Goal: Transaction & Acquisition: Purchase product/service

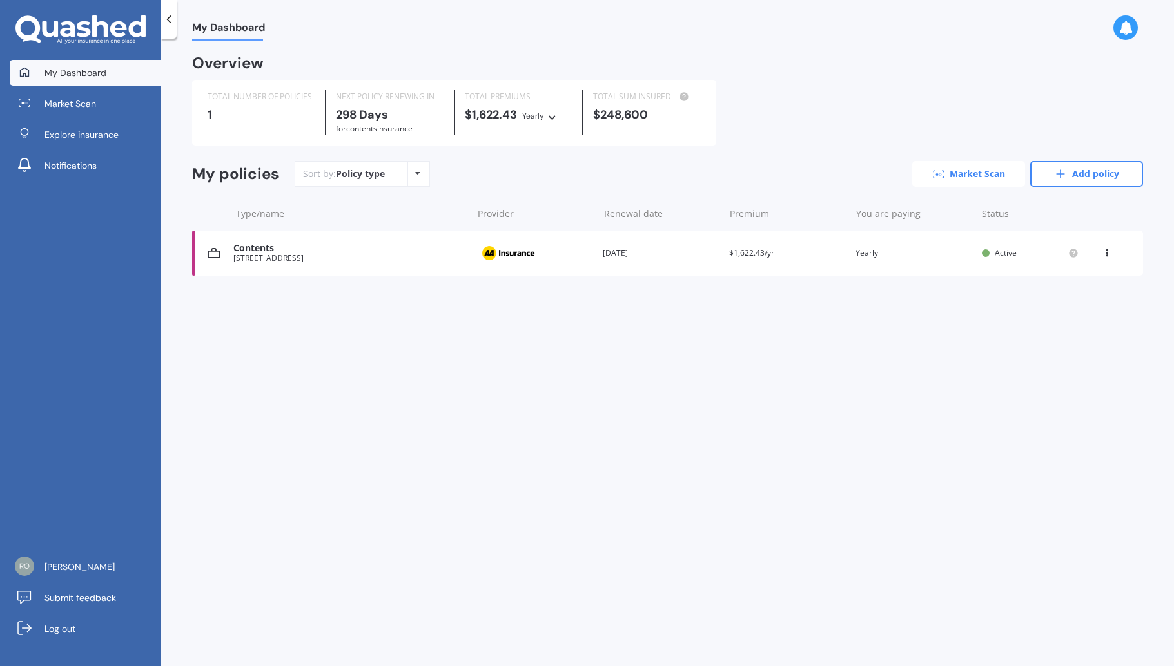
click at [978, 167] on link "Market Scan" at bounding box center [968, 174] width 113 height 26
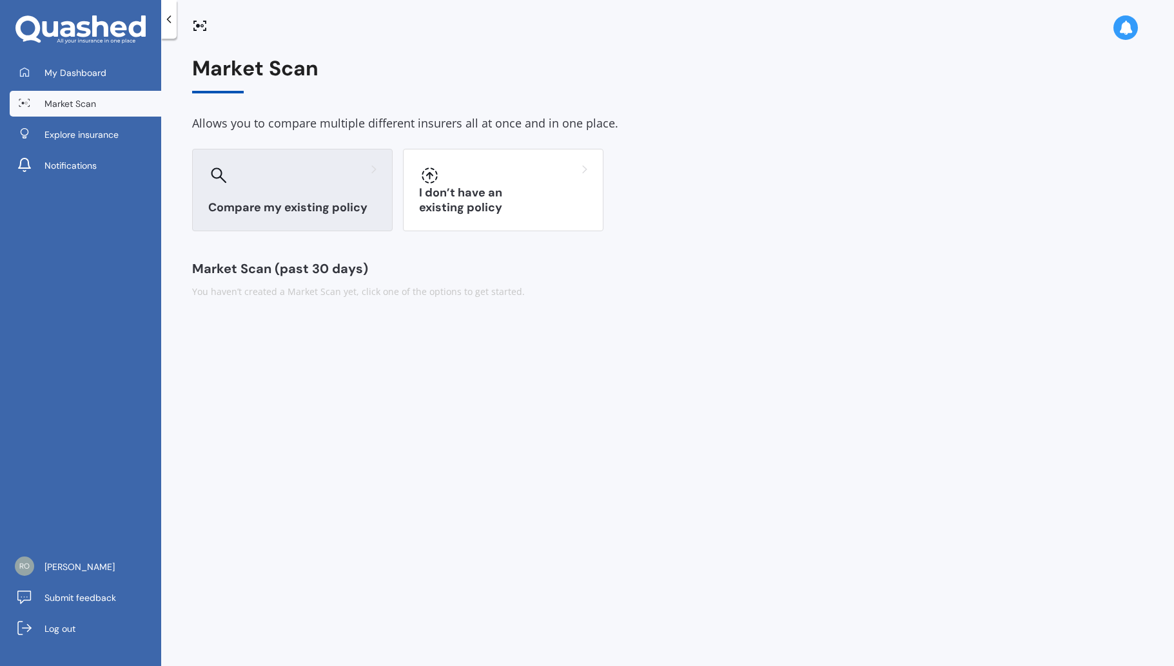
click at [302, 204] on h3 "Compare my existing policy" at bounding box center [292, 207] width 168 height 15
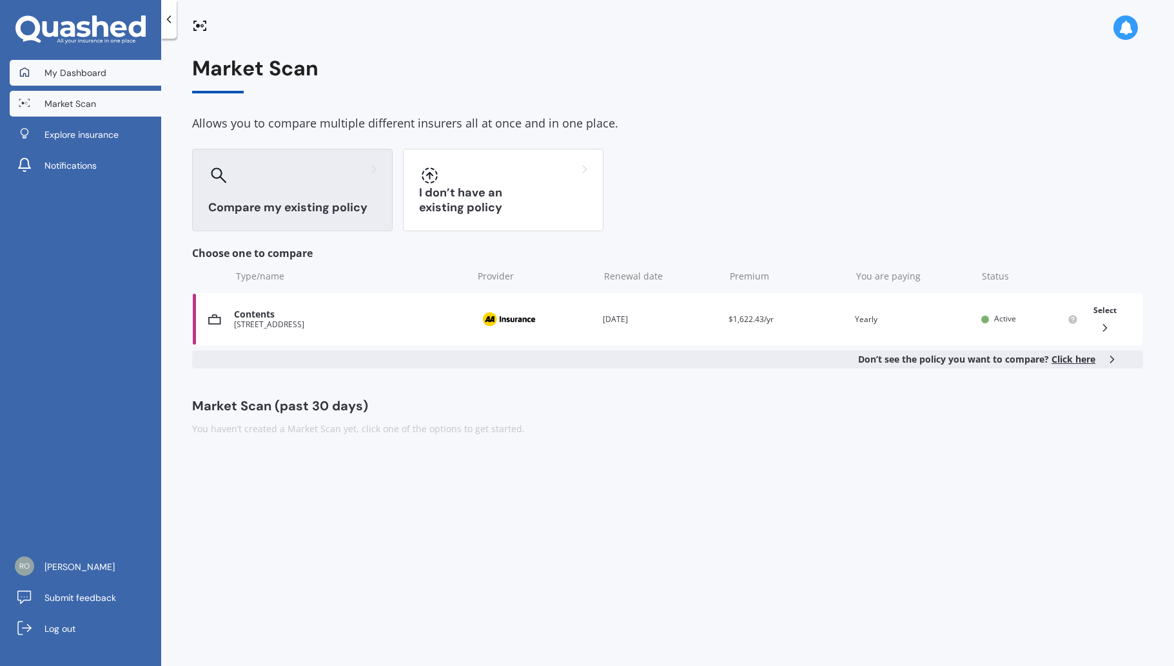
click at [99, 66] on span "My Dashboard" at bounding box center [75, 72] width 62 height 13
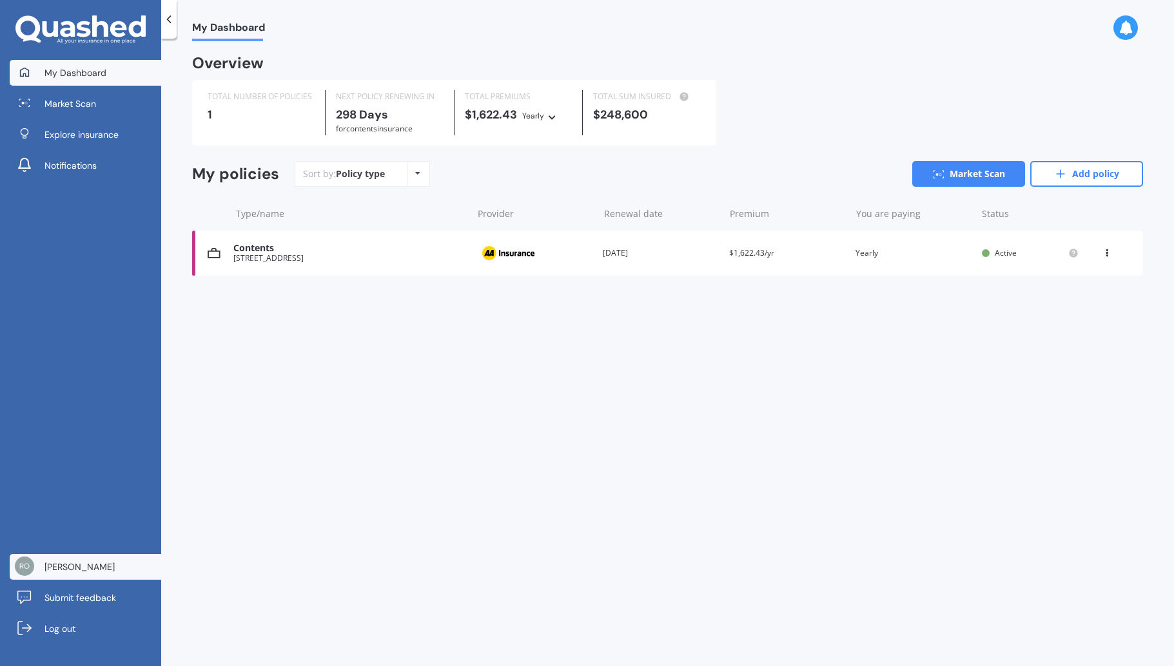
click at [37, 567] on link "[PERSON_NAME]" at bounding box center [85, 567] width 151 height 26
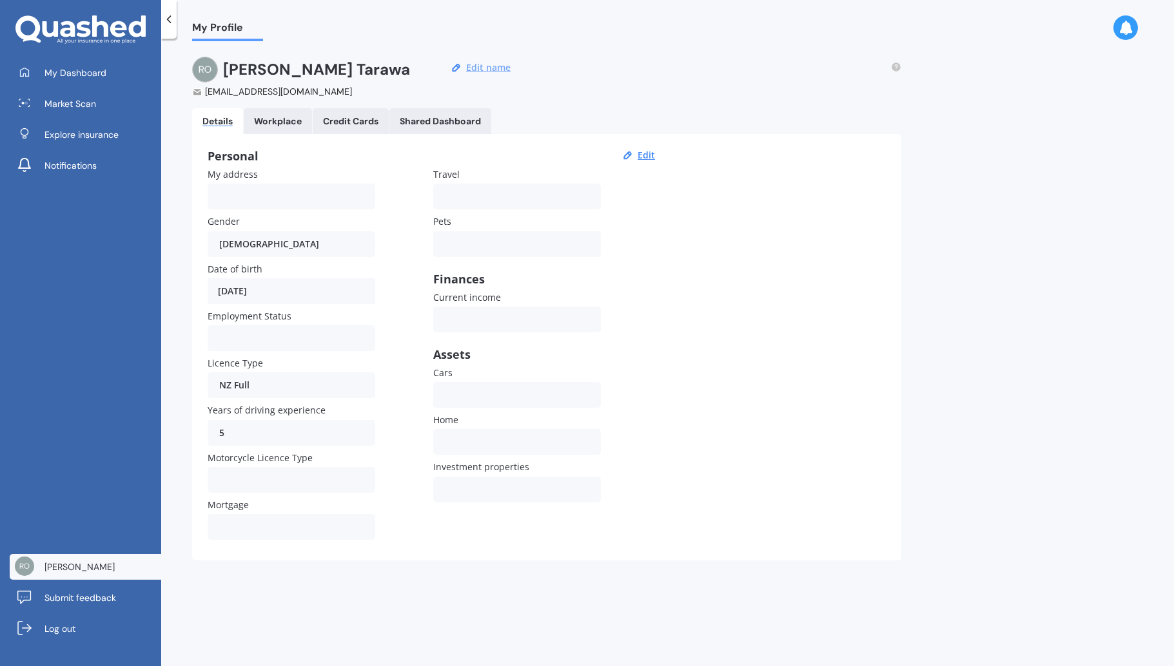
click at [491, 63] on button "Edit name" at bounding box center [488, 68] width 52 height 12
click at [313, 66] on input "[PERSON_NAME]" at bounding box center [278, 70] width 111 height 26
drag, startPoint x: 324, startPoint y: 67, endPoint x: 203, endPoint y: 62, distance: 121.3
click at [203, 62] on div "[PERSON_NAME]" at bounding box center [320, 70] width 257 height 26
type input "[PERSON_NAME]"
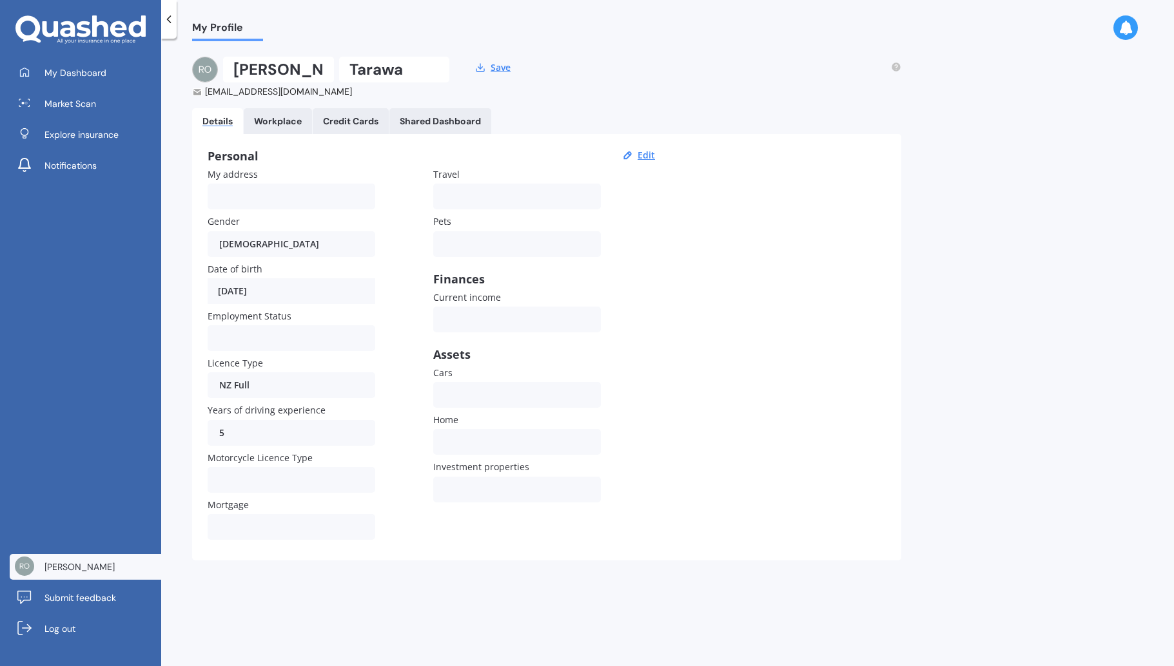
click at [415, 73] on input "Tarawa" at bounding box center [394, 70] width 111 height 26
drag, startPoint x: 389, startPoint y: 69, endPoint x: 331, endPoint y: 63, distance: 58.4
click at [331, 63] on div "[PERSON_NAME]" at bounding box center [336, 70] width 226 height 26
type input "[PERSON_NAME]"
click at [505, 65] on button "Save" at bounding box center [501, 68] width 28 height 12
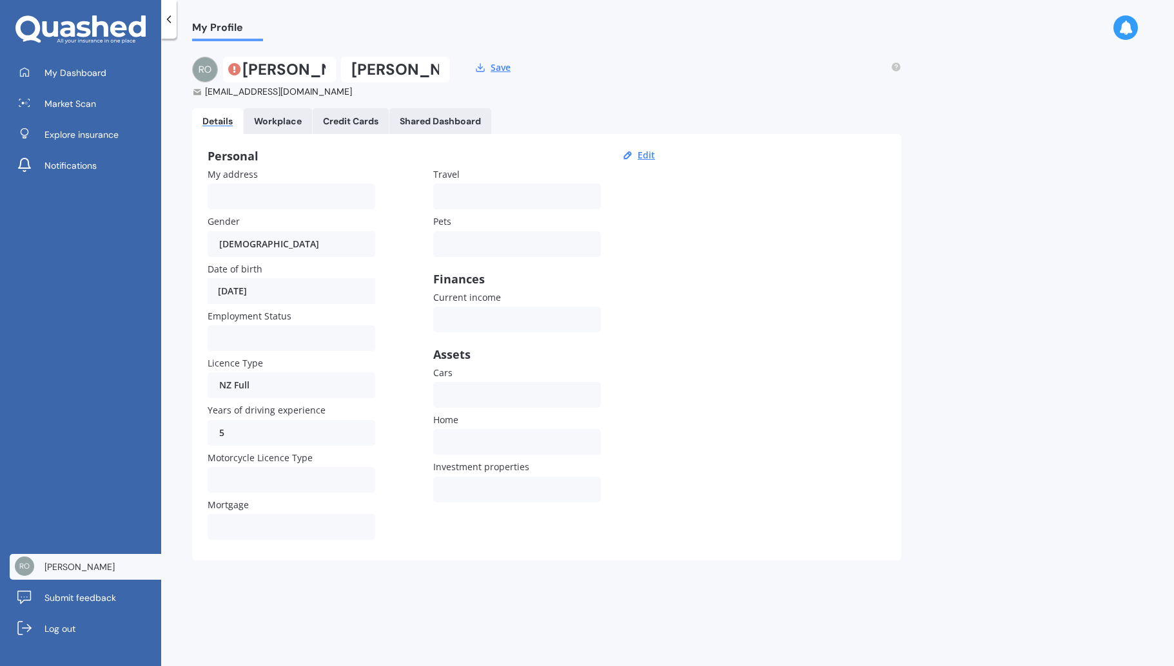
click at [707, 182] on div "Personal Edit My address Gender [DEMOGRAPHIC_DATA] [DEMOGRAPHIC_DATA] [DEMOGRAP…" at bounding box center [546, 347] width 709 height 427
click at [238, 69] on icon at bounding box center [234, 69] width 13 height 13
click at [246, 70] on input "[PERSON_NAME]" at bounding box center [279, 70] width 113 height 26
type input "[PERSON_NAME]"
click at [580, 74] on div "[PERSON_NAME] [EMAIL_ADDRESS][DOMAIN_NAME] Save" at bounding box center [546, 77] width 709 height 41
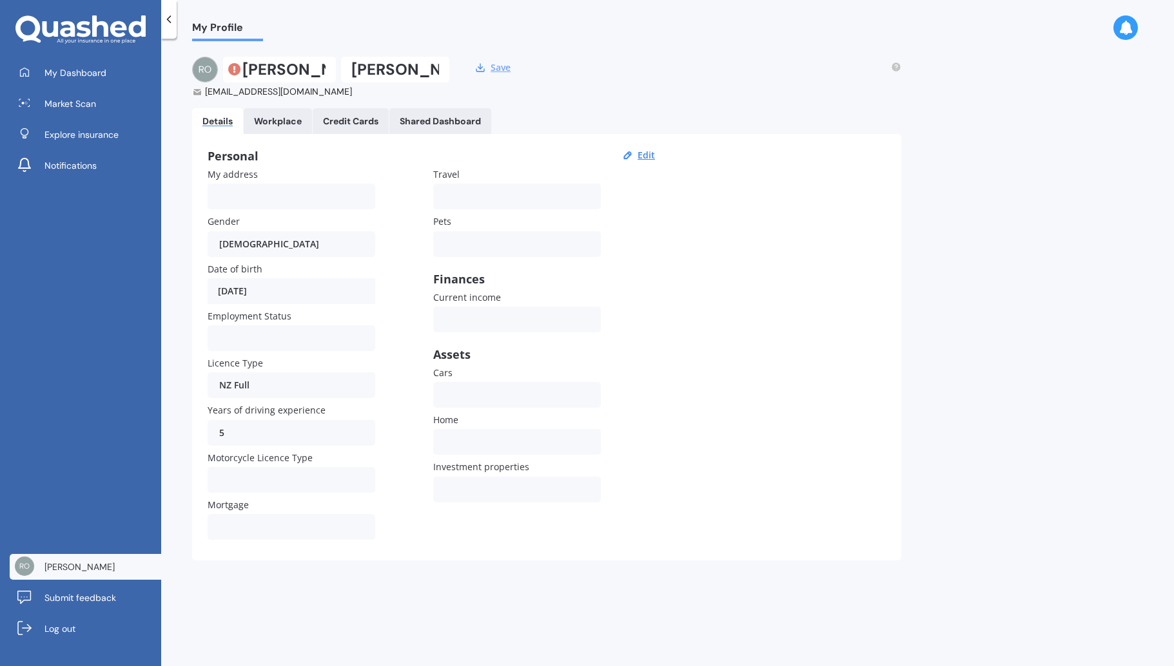
click at [501, 69] on button "Save" at bounding box center [501, 68] width 28 height 12
click at [113, 75] on link "My Dashboard" at bounding box center [85, 73] width 151 height 26
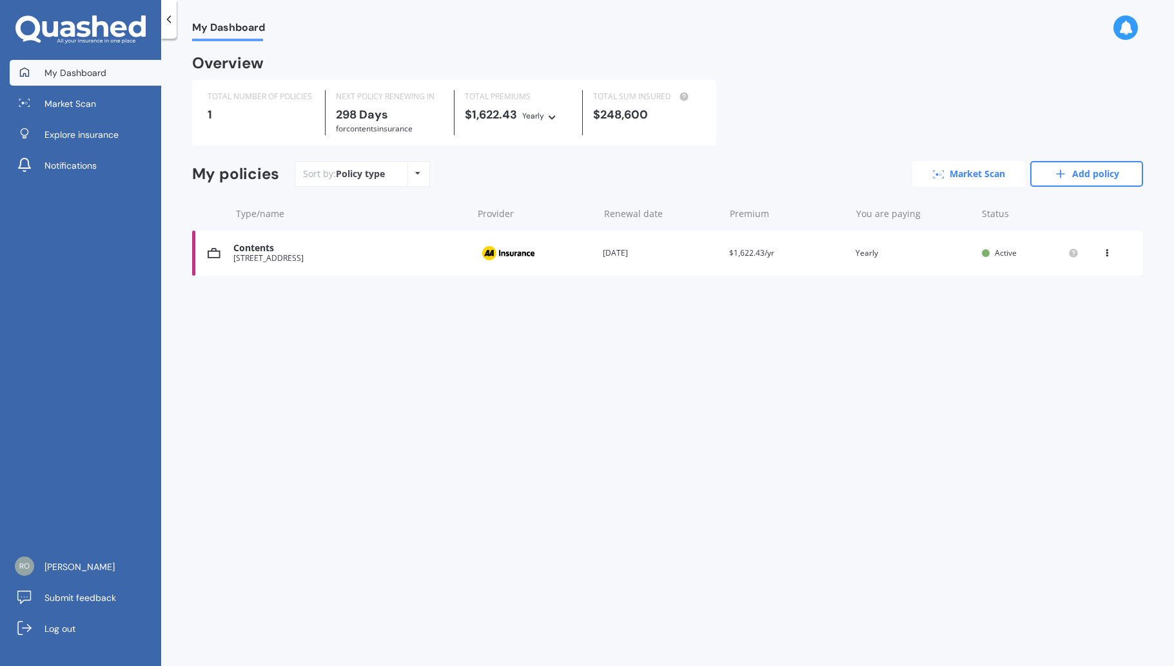
click at [961, 164] on link "Market Scan" at bounding box center [968, 174] width 113 height 26
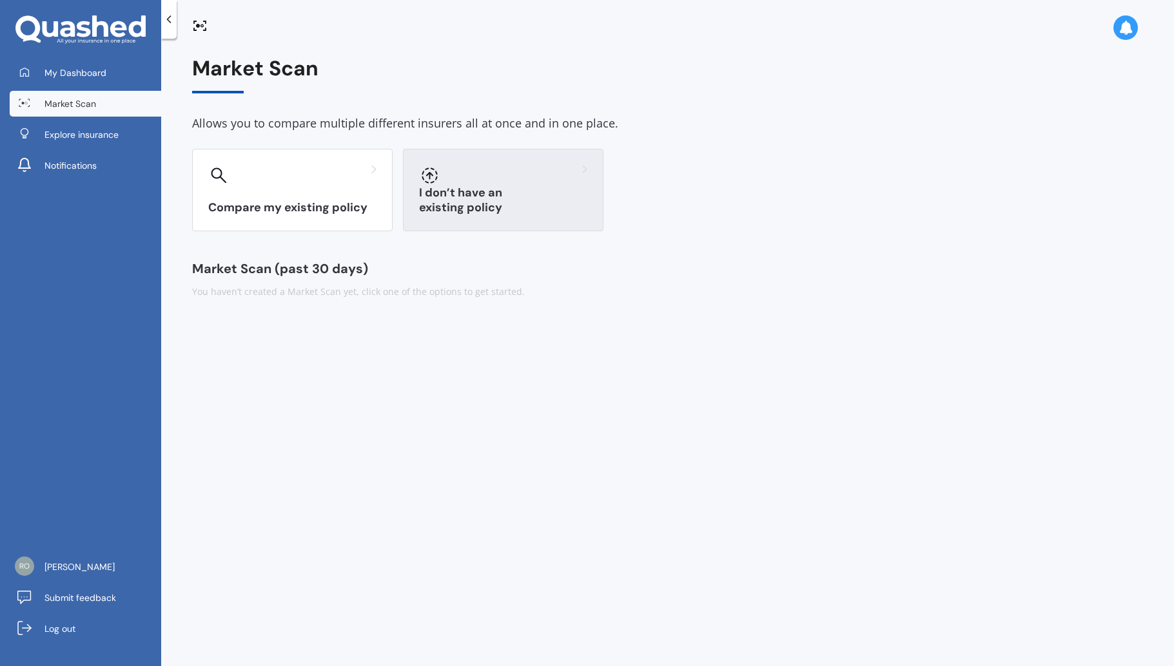
click at [534, 203] on h3 "I don’t have an existing policy" at bounding box center [503, 201] width 168 height 30
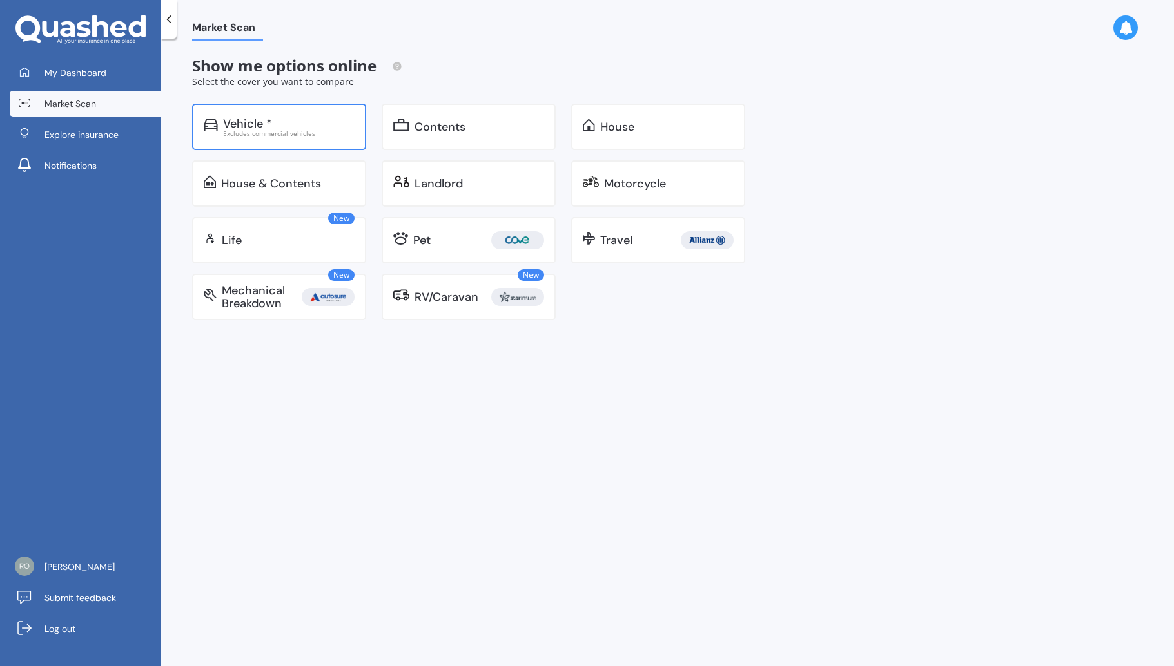
click at [345, 132] on div "Excludes commercial vehicles" at bounding box center [288, 133] width 131 height 6
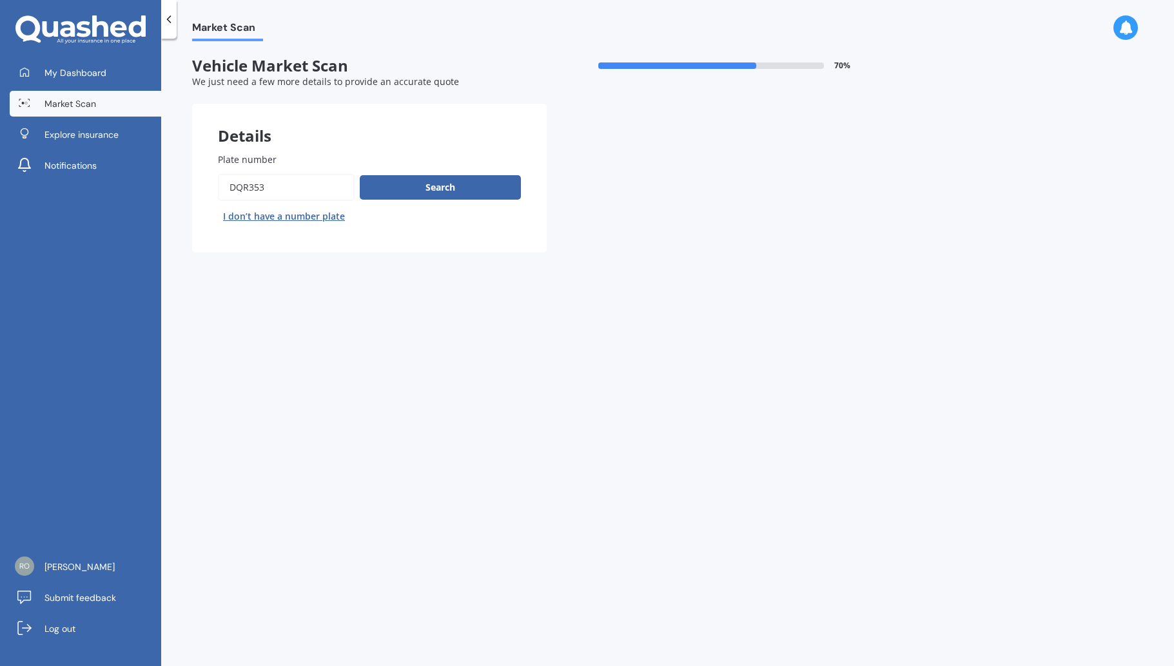
drag, startPoint x: 271, startPoint y: 186, endPoint x: 218, endPoint y: 182, distance: 53.7
click at [218, 182] on input "Plate number" at bounding box center [286, 187] width 137 height 27
type input "JGW051"
click at [436, 182] on button "Search" at bounding box center [440, 187] width 161 height 24
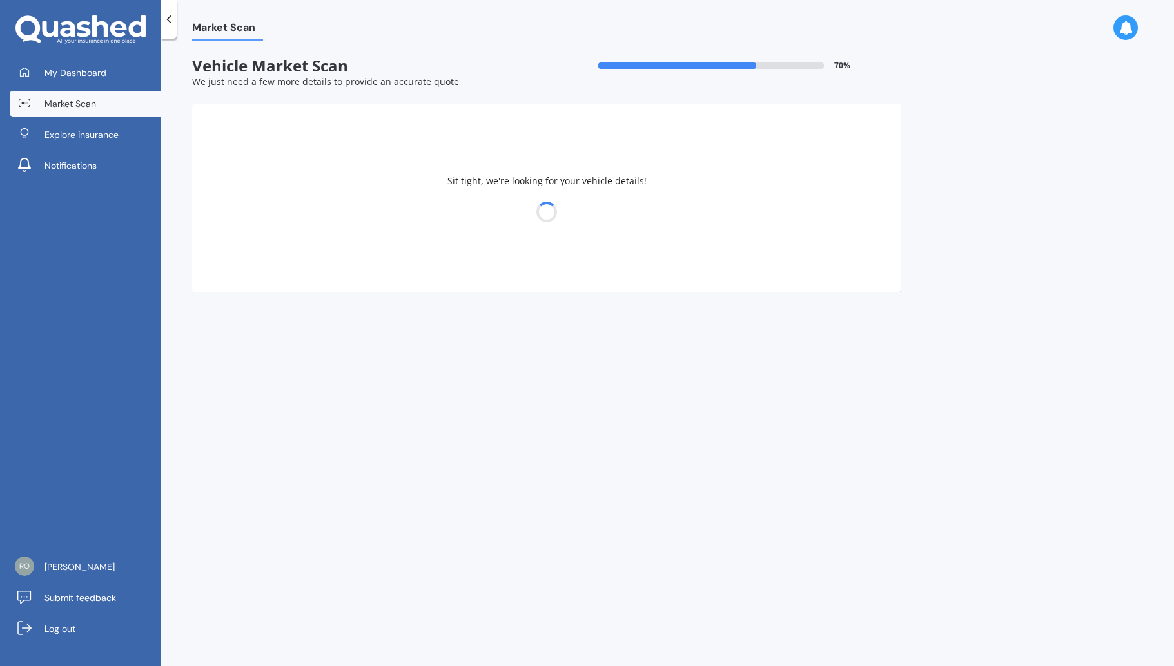
select select "MINI"
select select "COUNTRYMAN"
select select "10"
select select "06"
select select "1951"
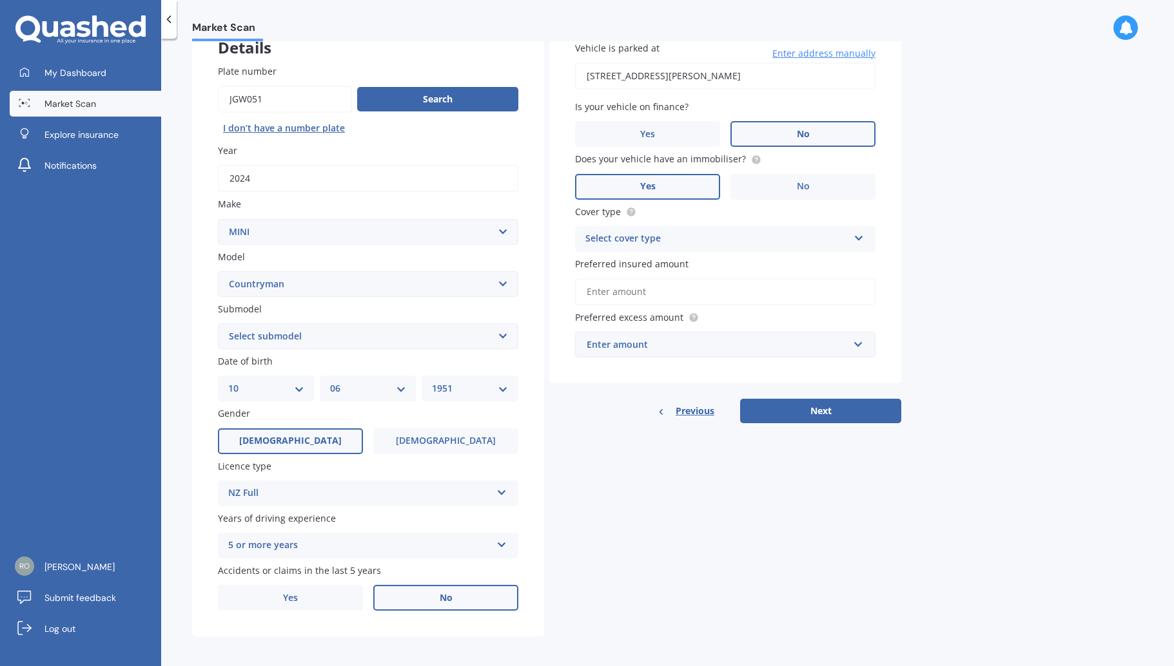
scroll to position [88, 0]
select select "HYBRID"
click at [295, 597] on span "Yes" at bounding box center [290, 599] width 15 height 11
click at [0, 0] on input "Yes" at bounding box center [0, 0] width 0 height 0
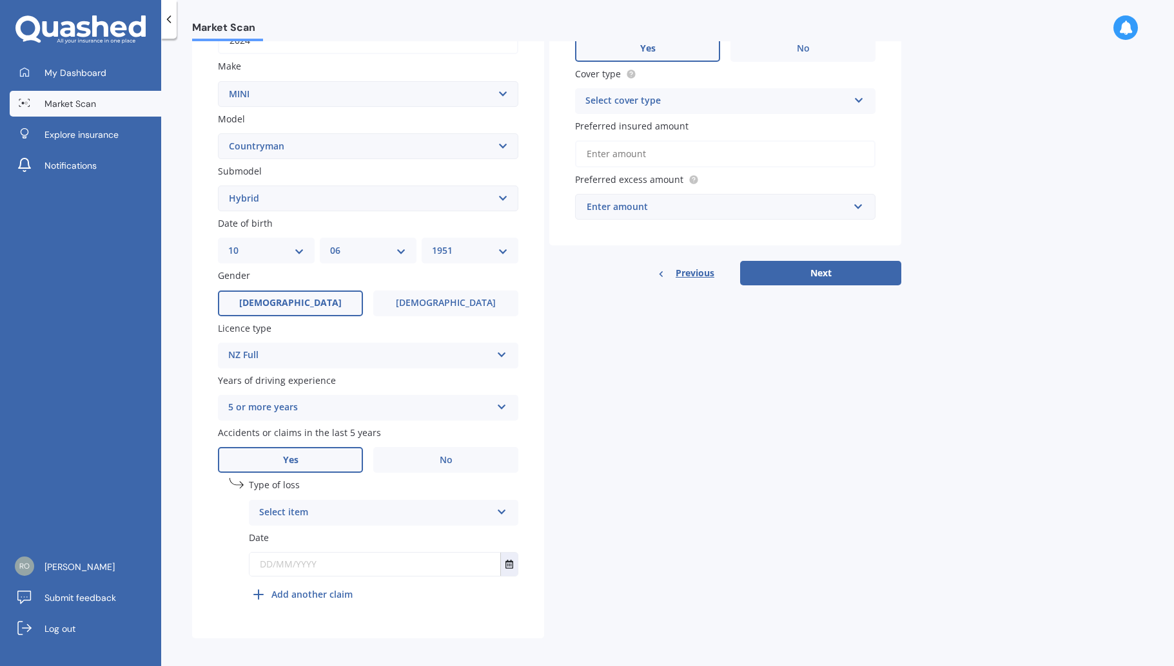
click at [500, 505] on icon at bounding box center [501, 509] width 11 height 9
click at [408, 527] on div "At fault accident" at bounding box center [383, 538] width 268 height 23
click at [313, 553] on input "text" at bounding box center [374, 564] width 251 height 23
drag, startPoint x: 300, startPoint y: 558, endPoint x: 327, endPoint y: 558, distance: 27.1
click at [327, 558] on input "text" at bounding box center [374, 564] width 251 height 23
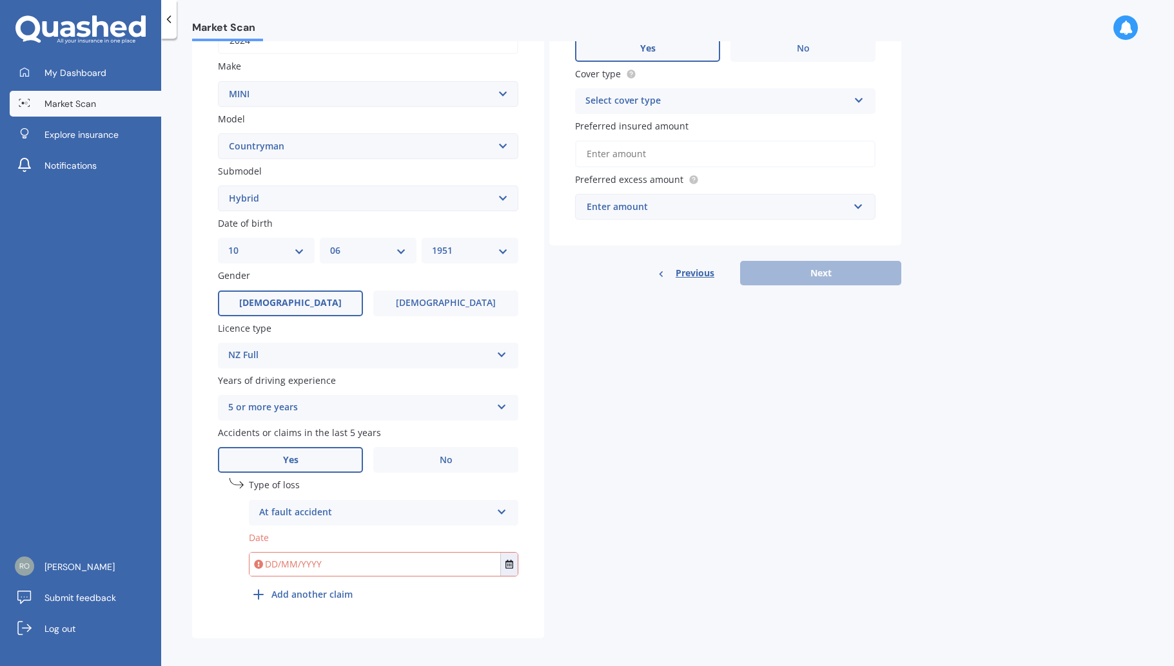
drag, startPoint x: 302, startPoint y: 561, endPoint x: 315, endPoint y: 561, distance: 13.5
click at [315, 561] on input "text" at bounding box center [374, 564] width 251 height 23
type input "[DATE]"
click at [413, 596] on div "undefined 1 Type of loss At fault accident At fault accident Not at fault accid…" at bounding box center [383, 542] width 269 height 129
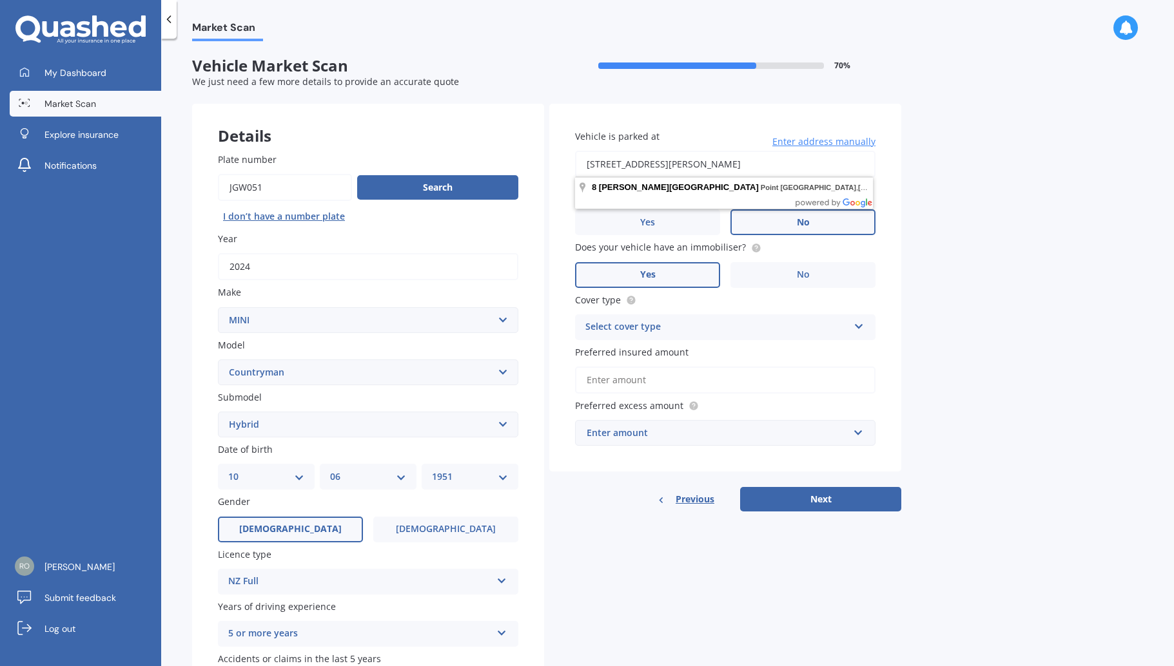
drag, startPoint x: 788, startPoint y: 163, endPoint x: 558, endPoint y: 155, distance: 229.6
drag, startPoint x: 650, startPoint y: 159, endPoint x: 817, endPoint y: 177, distance: 167.9
click at [817, 177] on body "My Dashboard Market Scan Explore insurance Notifications [PERSON_NAME] Tarawa S…" at bounding box center [587, 333] width 1174 height 666
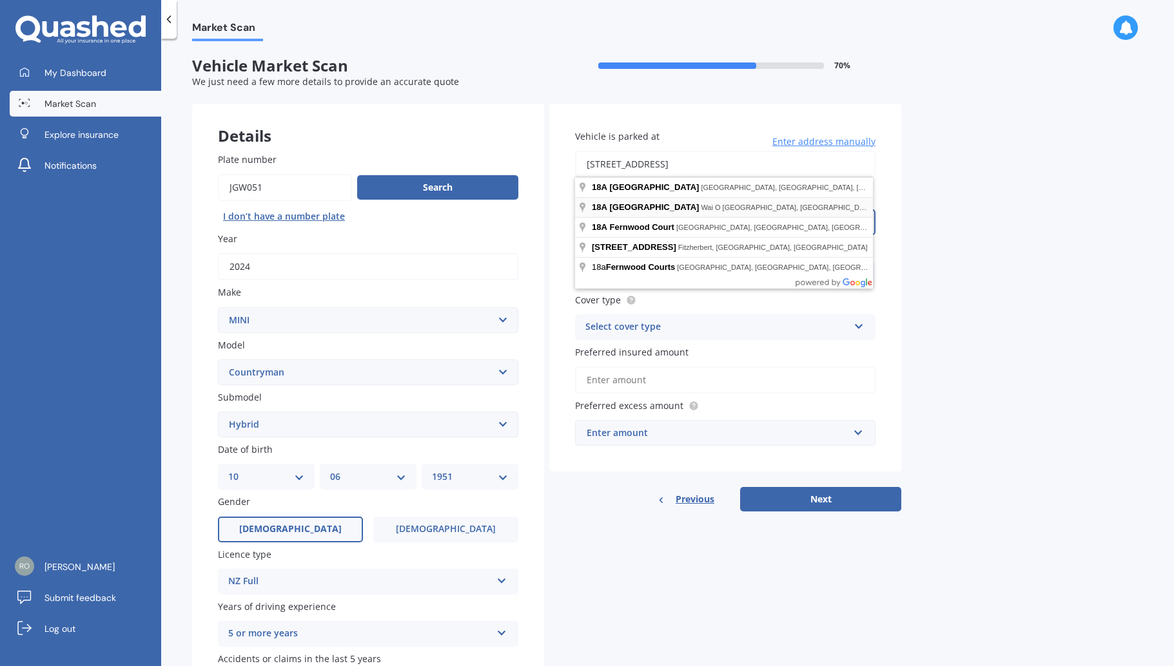
type input "[STREET_ADDRESS]"
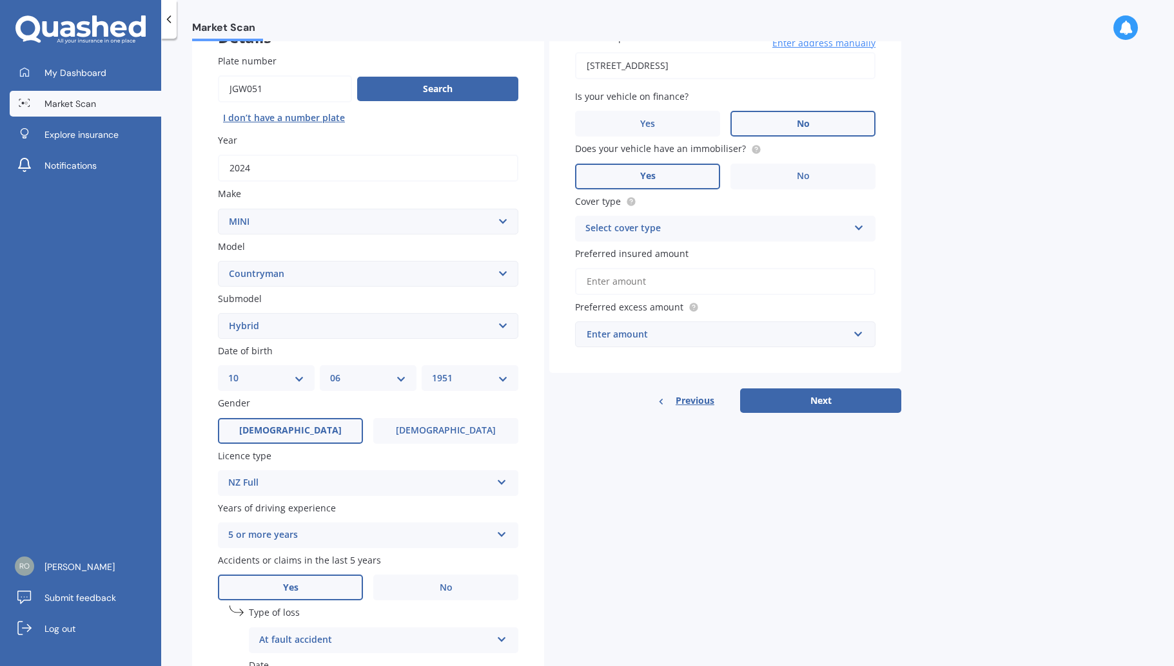
scroll to position [99, 0]
click at [860, 224] on icon at bounding box center [858, 224] width 11 height 9
click at [694, 253] on div "Comprehensive" at bounding box center [725, 253] width 299 height 23
click at [620, 278] on input "Preferred insured amount" at bounding box center [725, 280] width 300 height 27
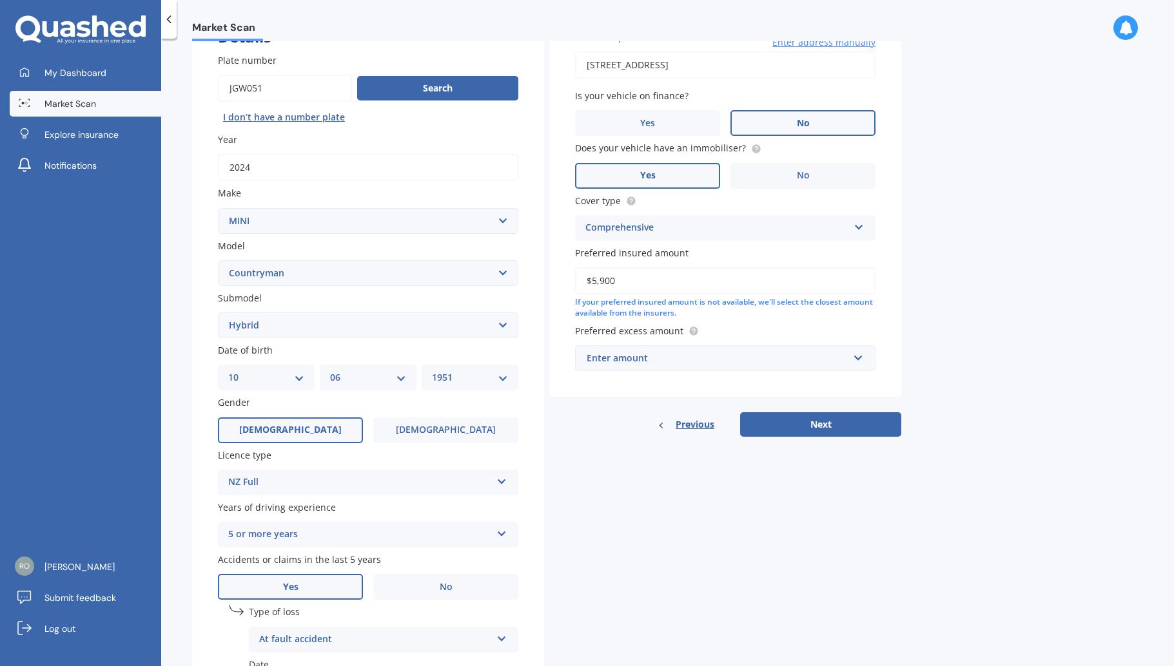
type input "$59,000"
click at [979, 345] on div "Market Scan Vehicle Market Scan 70 % We just need a few more details to provide…" at bounding box center [667, 355] width 1013 height 628
click at [859, 349] on input "text" at bounding box center [720, 358] width 289 height 24
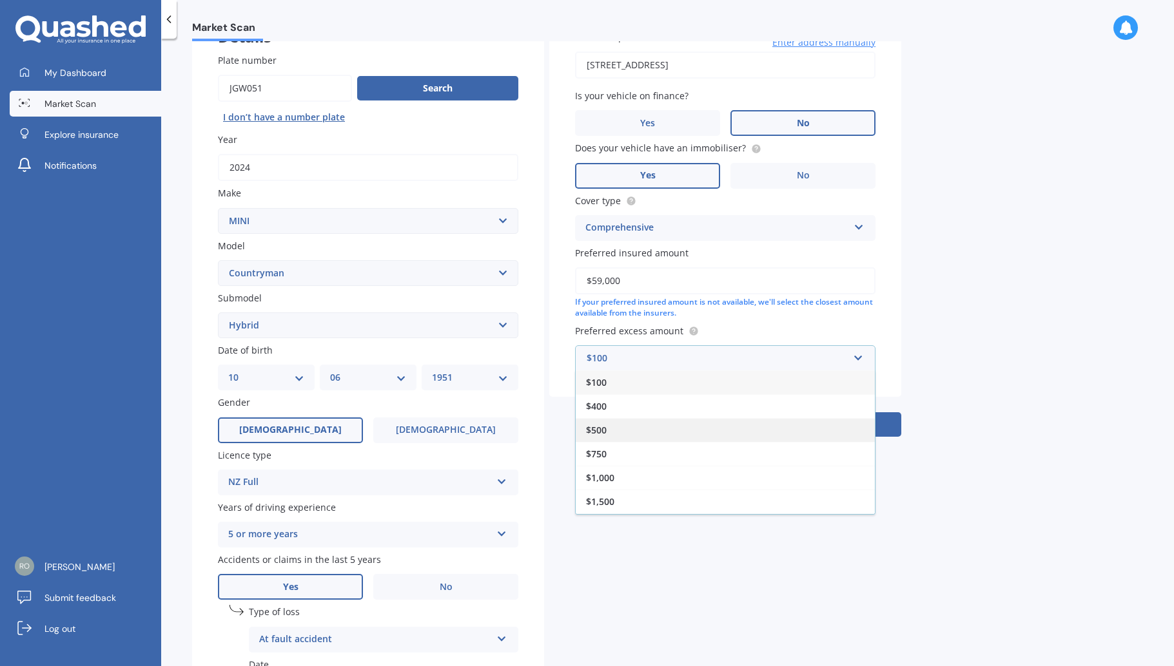
click at [628, 432] on div "$500" at bounding box center [725, 430] width 299 height 24
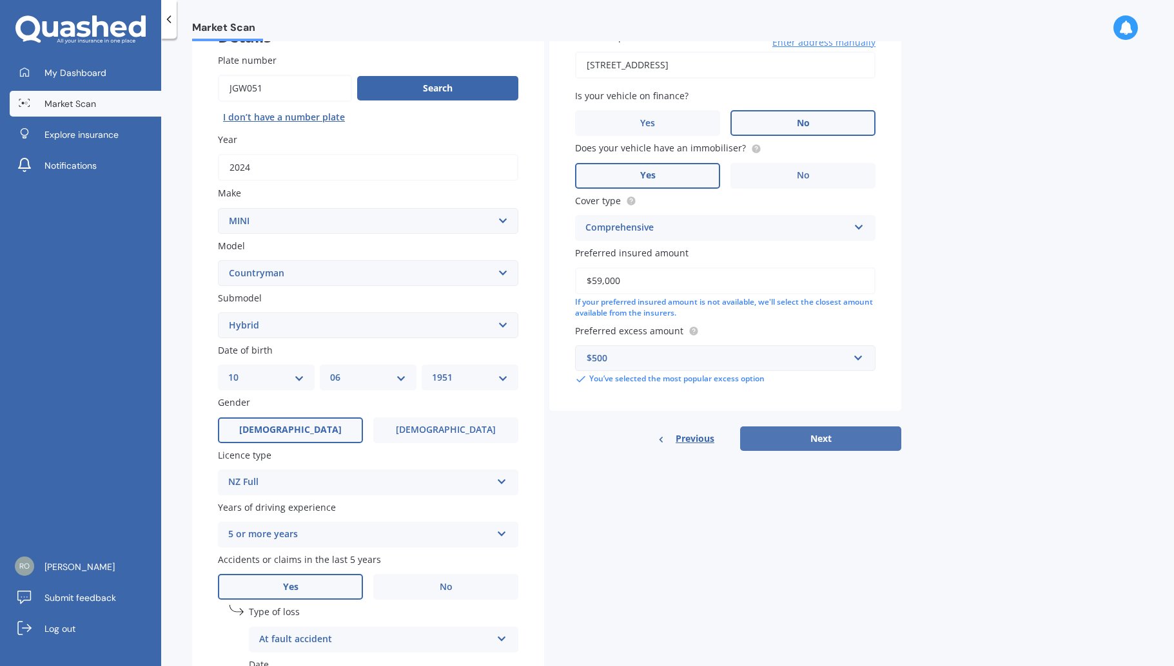
click at [808, 431] on button "Next" at bounding box center [820, 439] width 161 height 24
select select "10"
select select "06"
select select "1951"
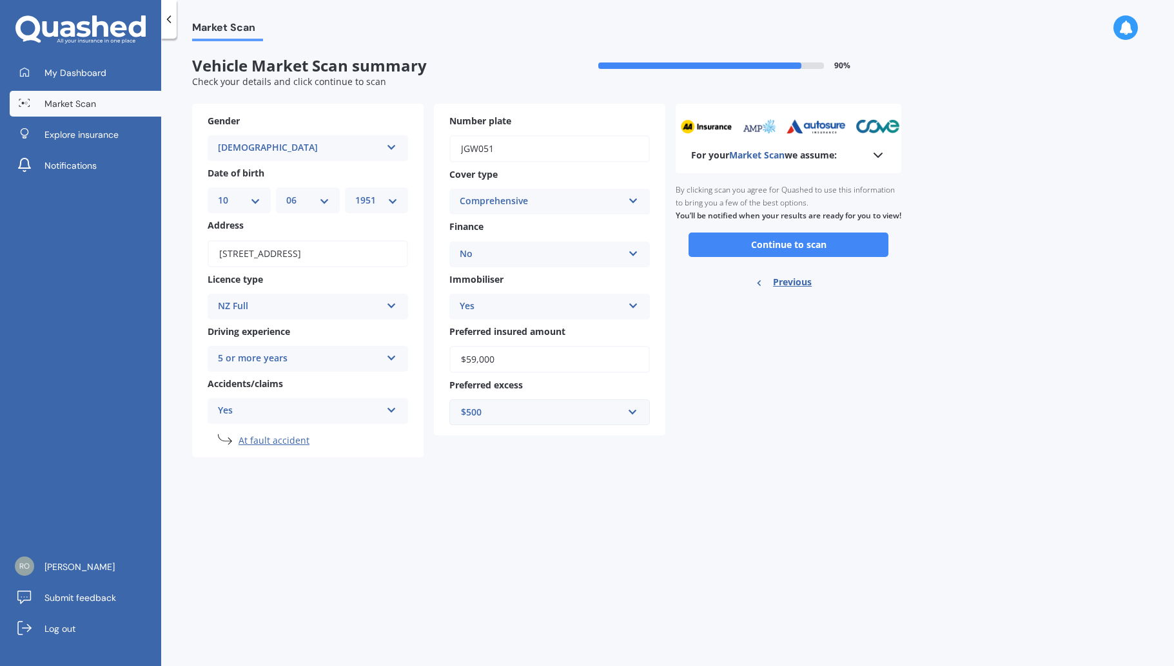
scroll to position [0, 0]
click at [834, 248] on button "Continue to scan" at bounding box center [788, 245] width 200 height 24
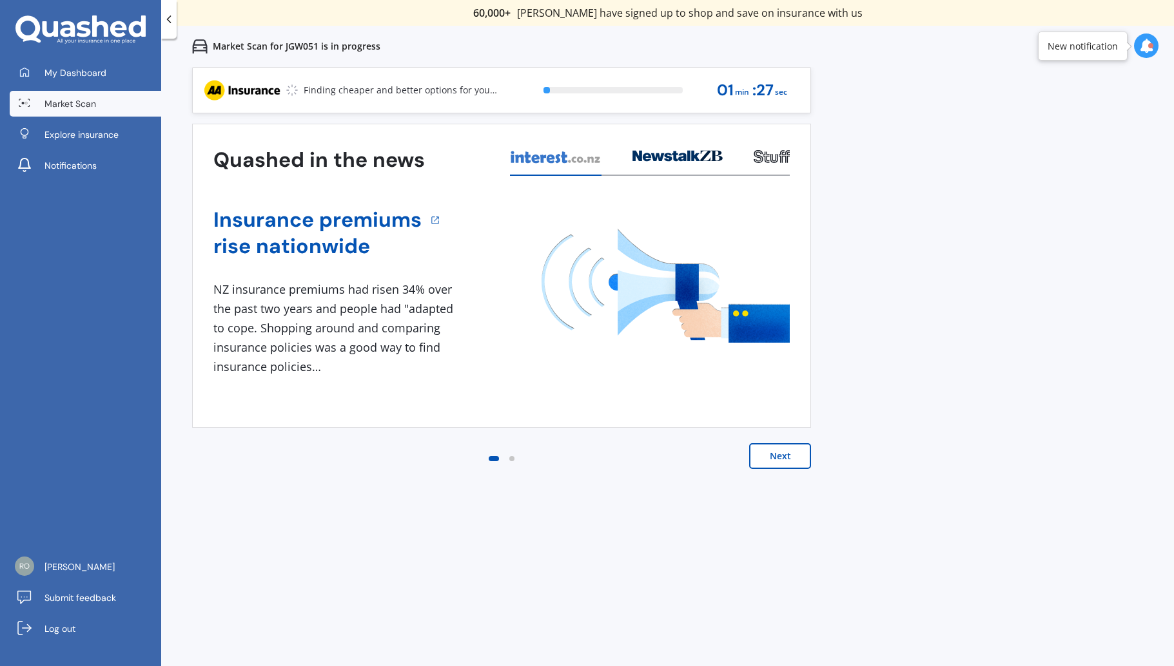
click at [779, 450] on button "Next" at bounding box center [780, 456] width 62 height 26
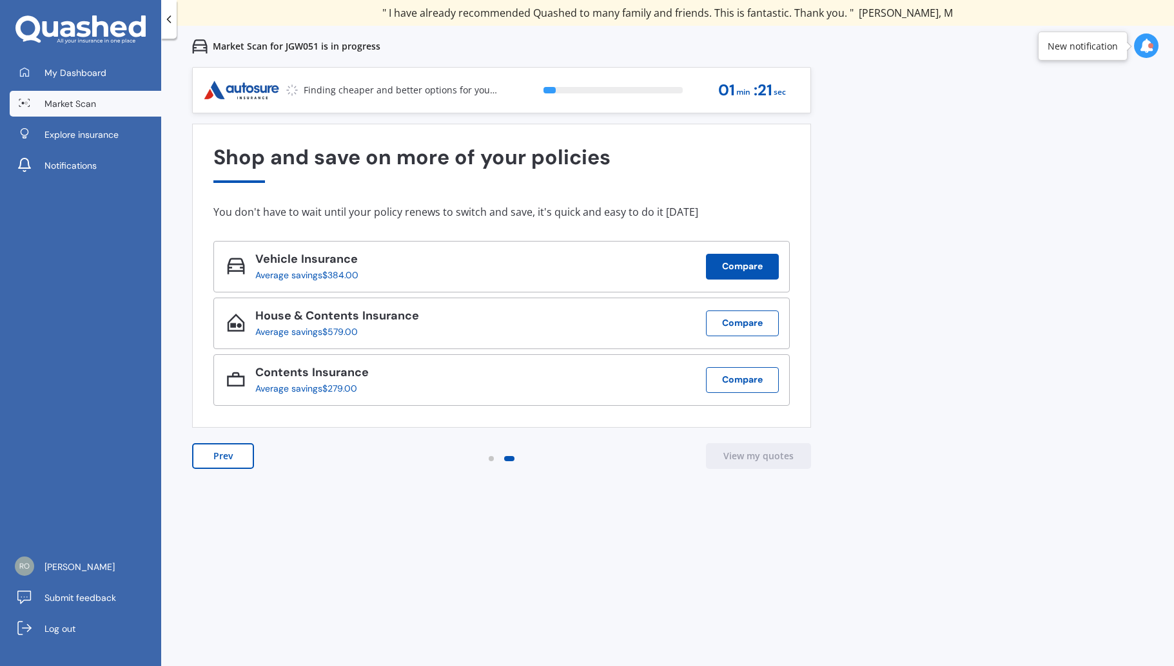
click at [768, 263] on button "Compare" at bounding box center [742, 267] width 73 height 26
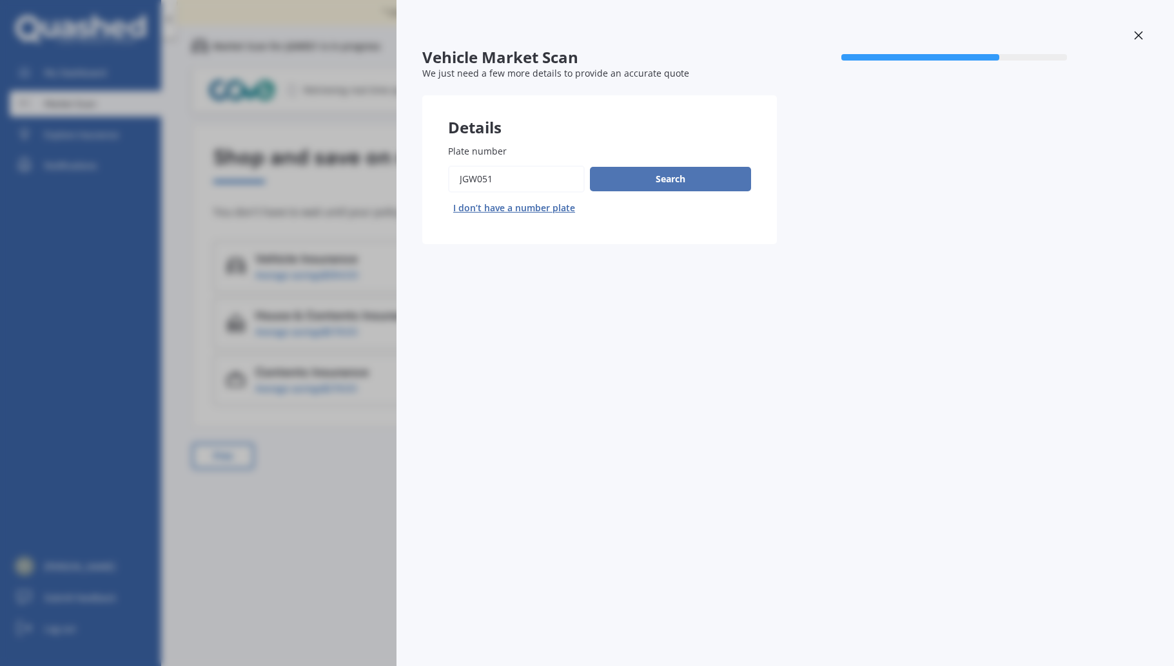
click at [699, 177] on button "Search" at bounding box center [670, 179] width 161 height 24
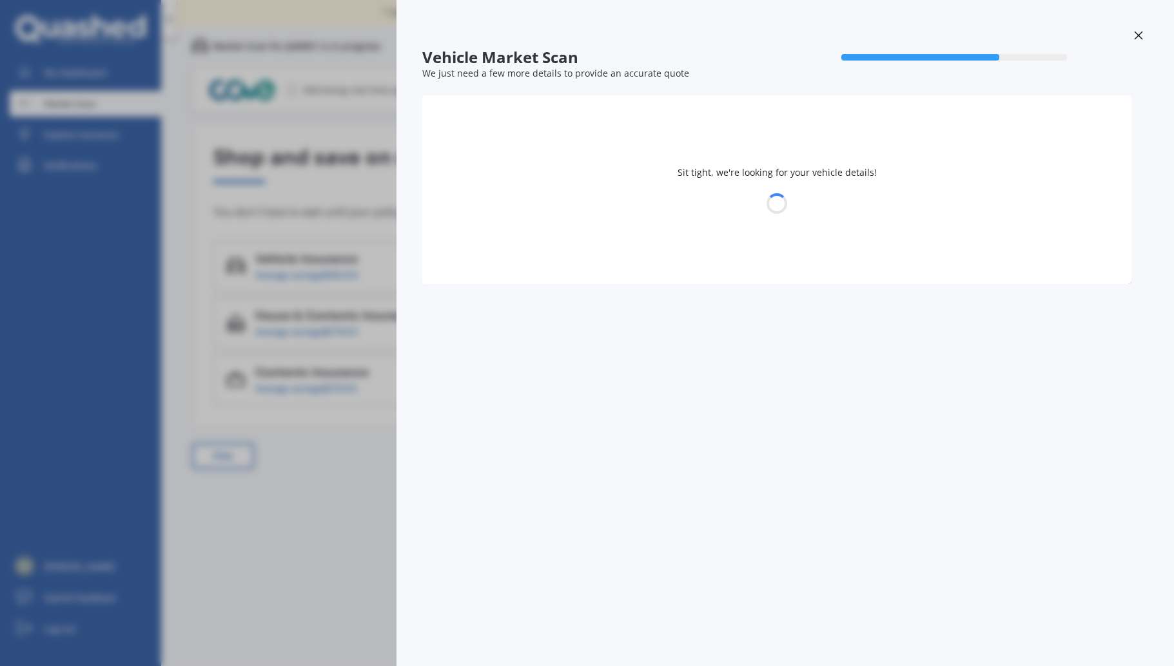
select select "MINI"
select select "COUNTRYMAN"
select select "10"
select select "06"
select select "1951"
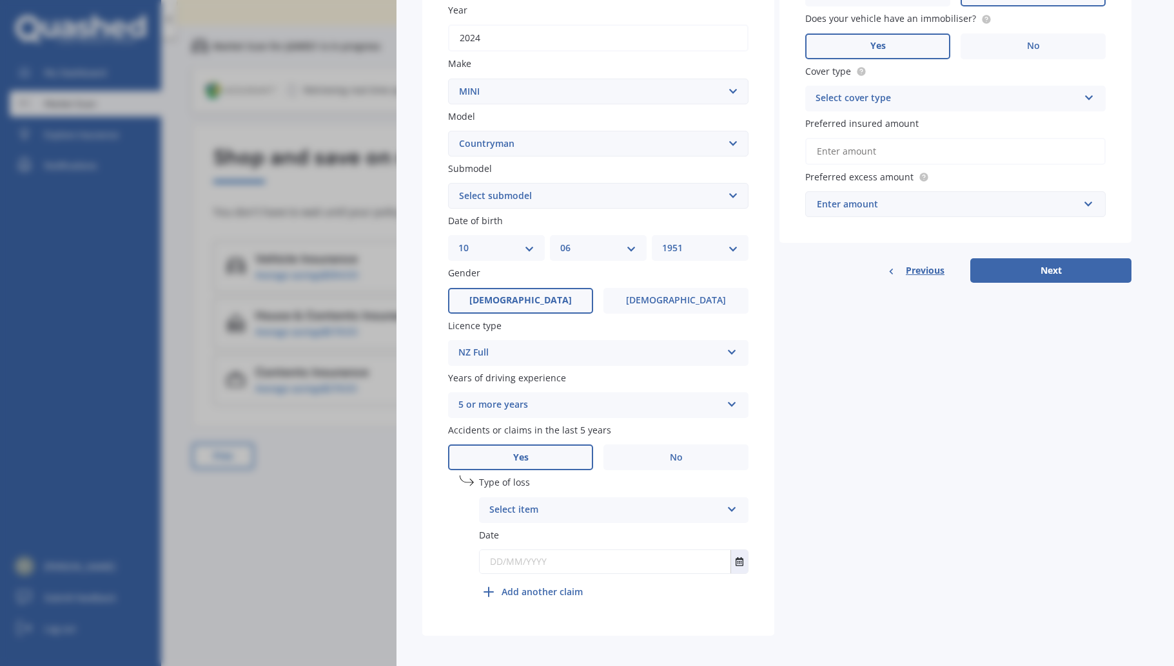
scroll to position [220, 0]
click at [1053, 268] on button "Next" at bounding box center [1050, 271] width 161 height 24
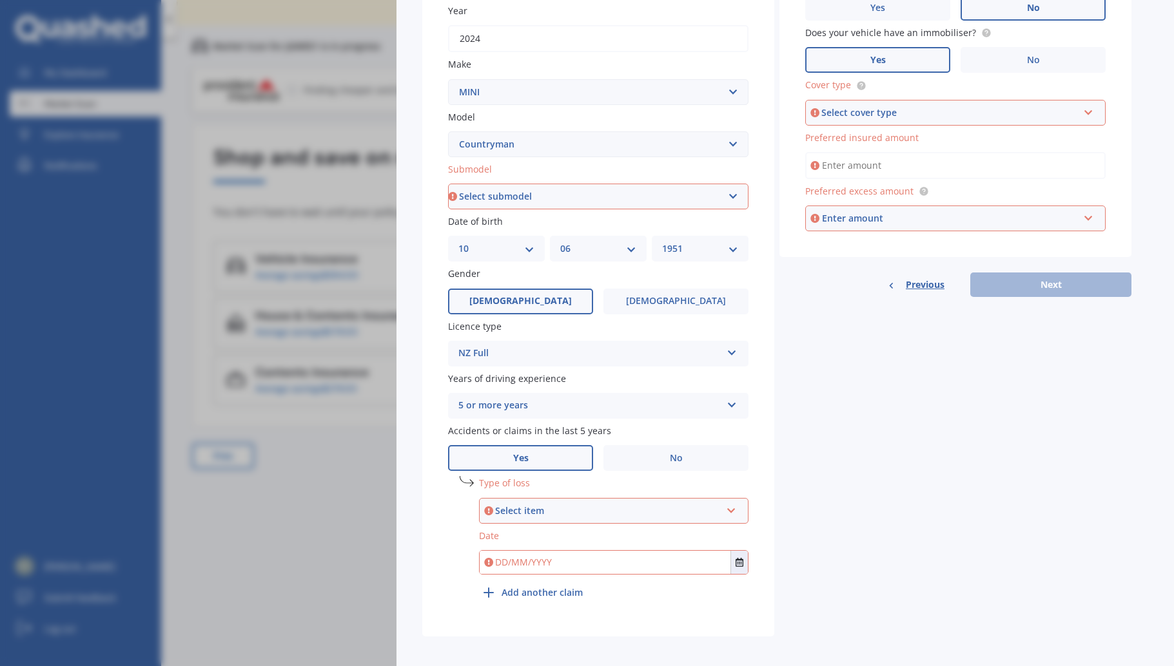
click at [567, 498] on div "Select item At fault accident Not at fault accident" at bounding box center [613, 511] width 269 height 26
click at [553, 529] on span "At fault accident" at bounding box center [527, 535] width 73 height 12
click at [543, 552] on input "text" at bounding box center [605, 562] width 251 height 23
click at [500, 552] on input "text" at bounding box center [605, 562] width 251 height 23
click at [505, 553] on input "text" at bounding box center [605, 562] width 251 height 23
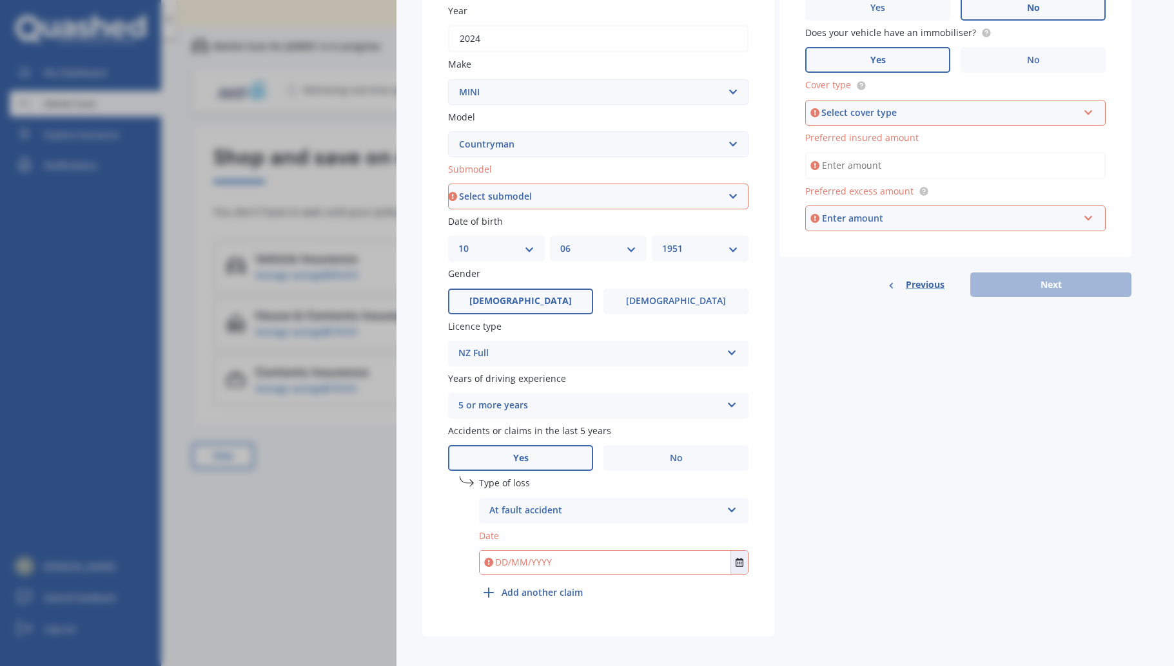
click at [553, 557] on input "text" at bounding box center [605, 562] width 251 height 23
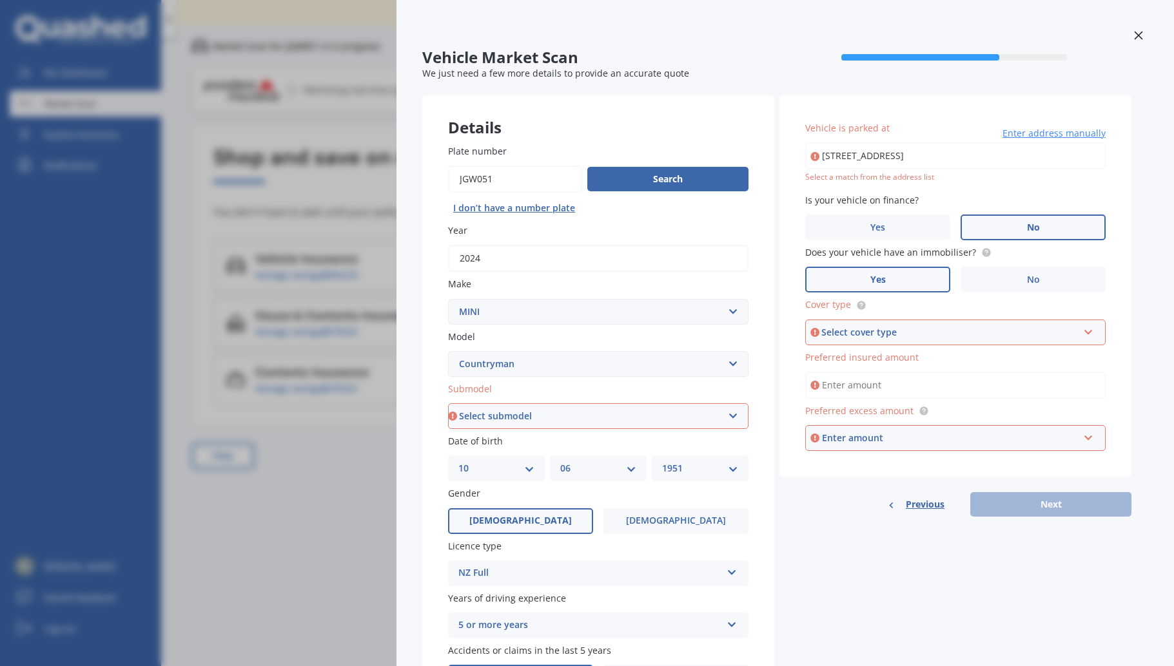
scroll to position [0, 0]
type input "[DATE]"
click at [1093, 326] on icon at bounding box center [1088, 330] width 11 height 9
click at [915, 356] on div "Comprehensive" at bounding box center [955, 356] width 298 height 23
click at [891, 387] on input "Preferred insured amount" at bounding box center [955, 385] width 300 height 27
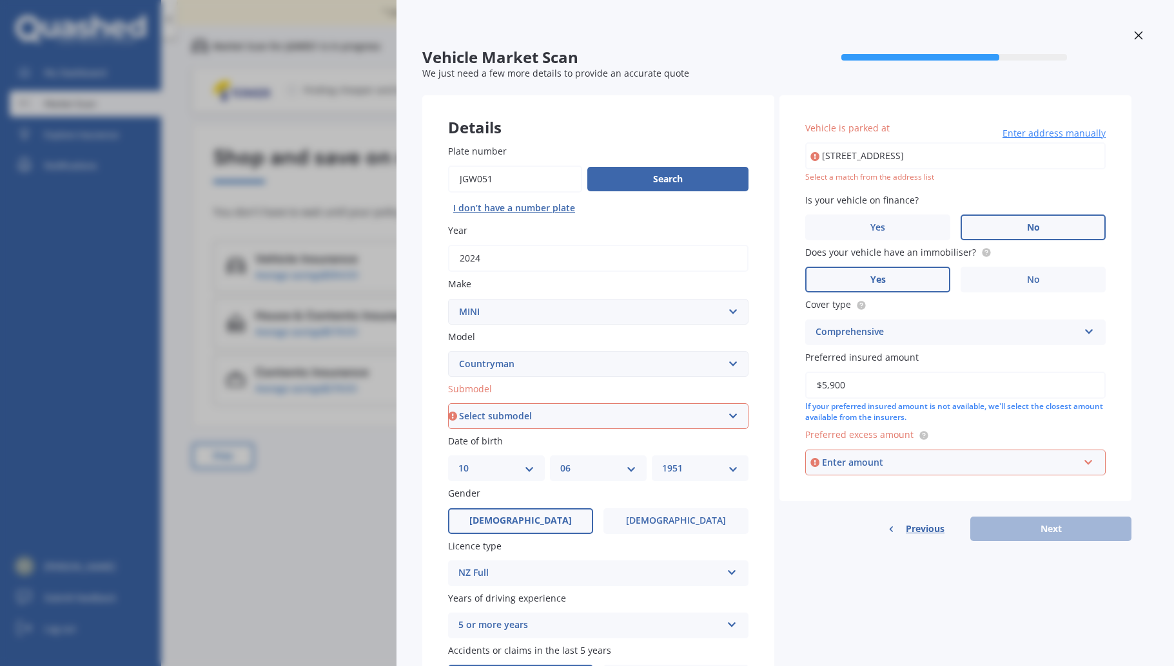
type input "$59,000"
click at [1085, 455] on input "text" at bounding box center [950, 463] width 289 height 24
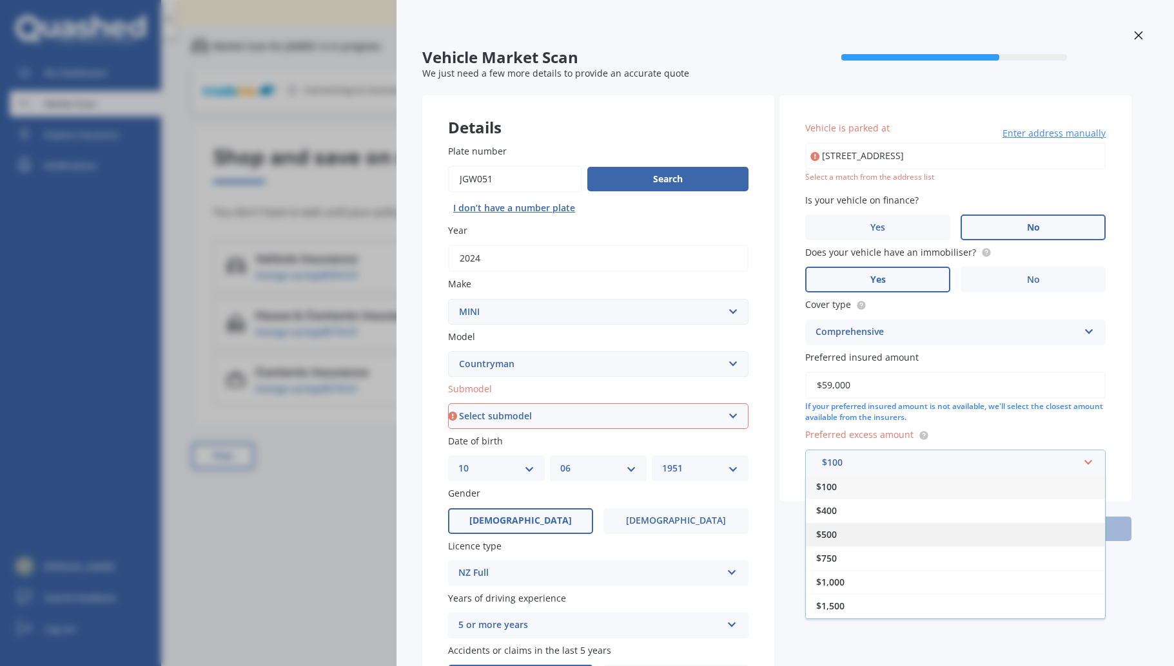
click at [830, 523] on div "$500" at bounding box center [955, 535] width 299 height 24
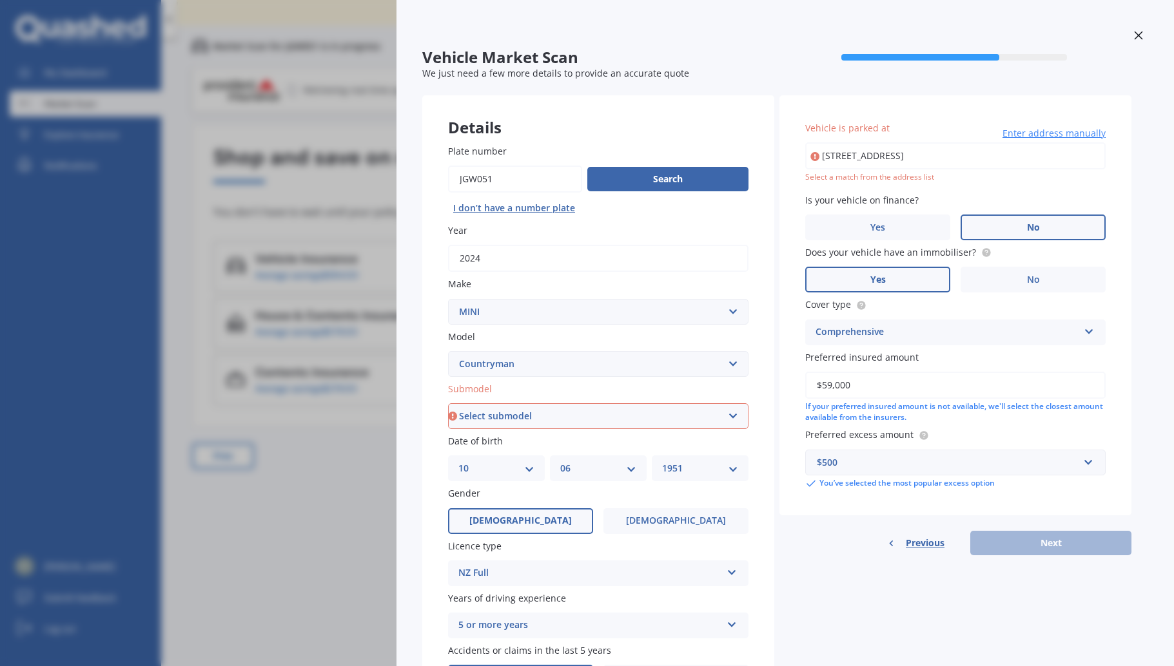
click at [1086, 508] on div "Vehicle is parked at [STREET_ADDRESS] Enter address manually Select a match fro…" at bounding box center [955, 305] width 352 height 420
type input "[STREET_ADDRESS]"
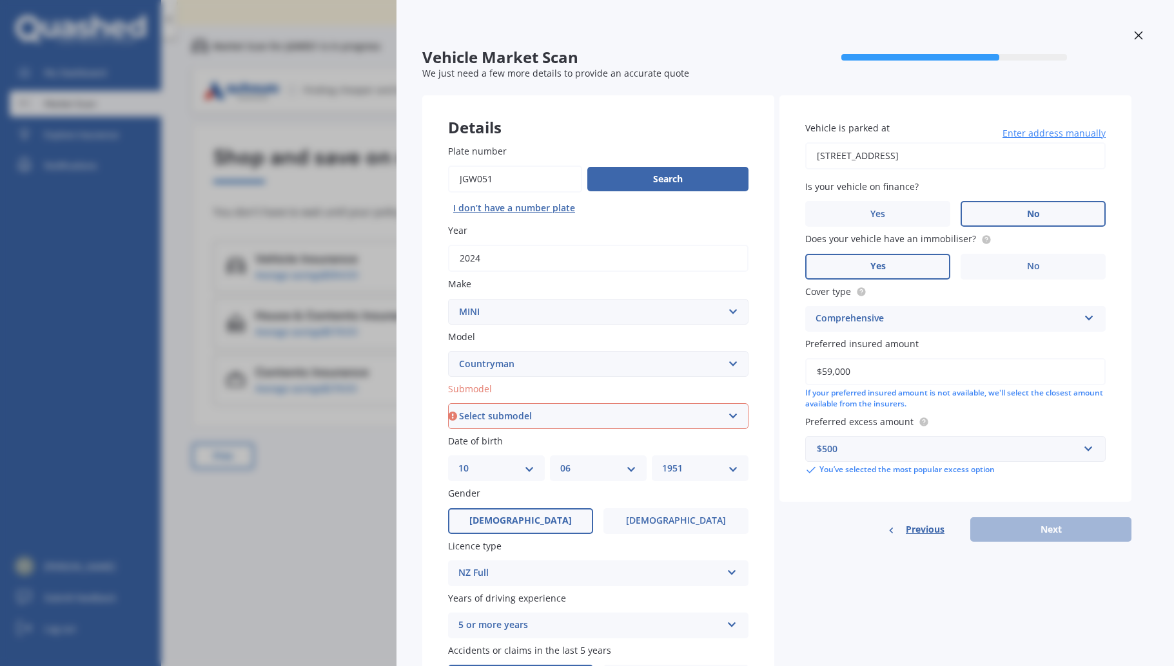
select select "HYBRID"
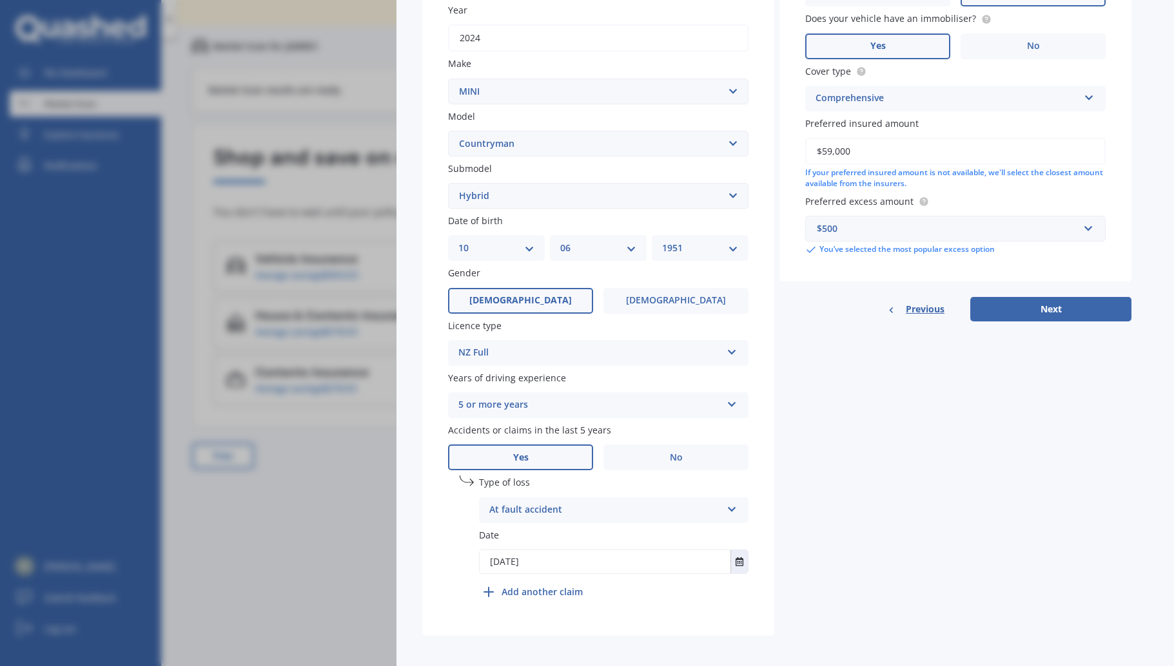
scroll to position [220, 0]
click at [1054, 306] on button "Next" at bounding box center [1050, 310] width 161 height 24
select select "10"
select select "06"
select select "1951"
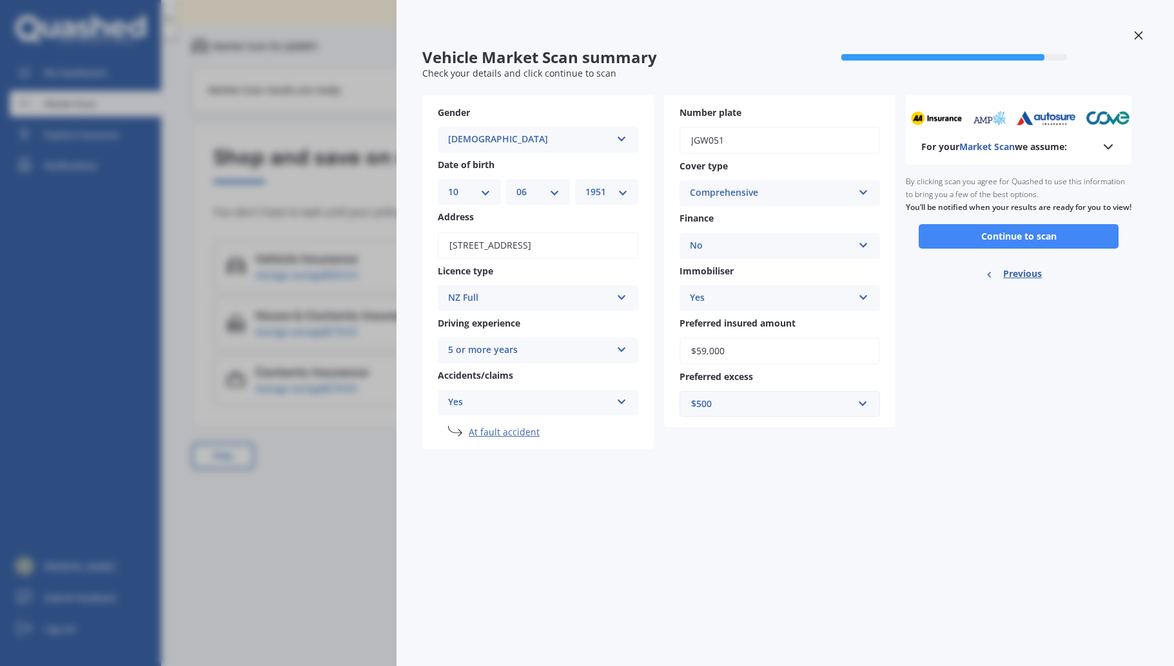
scroll to position [0, 0]
click at [1107, 142] on icon at bounding box center [1107, 146] width 15 height 15
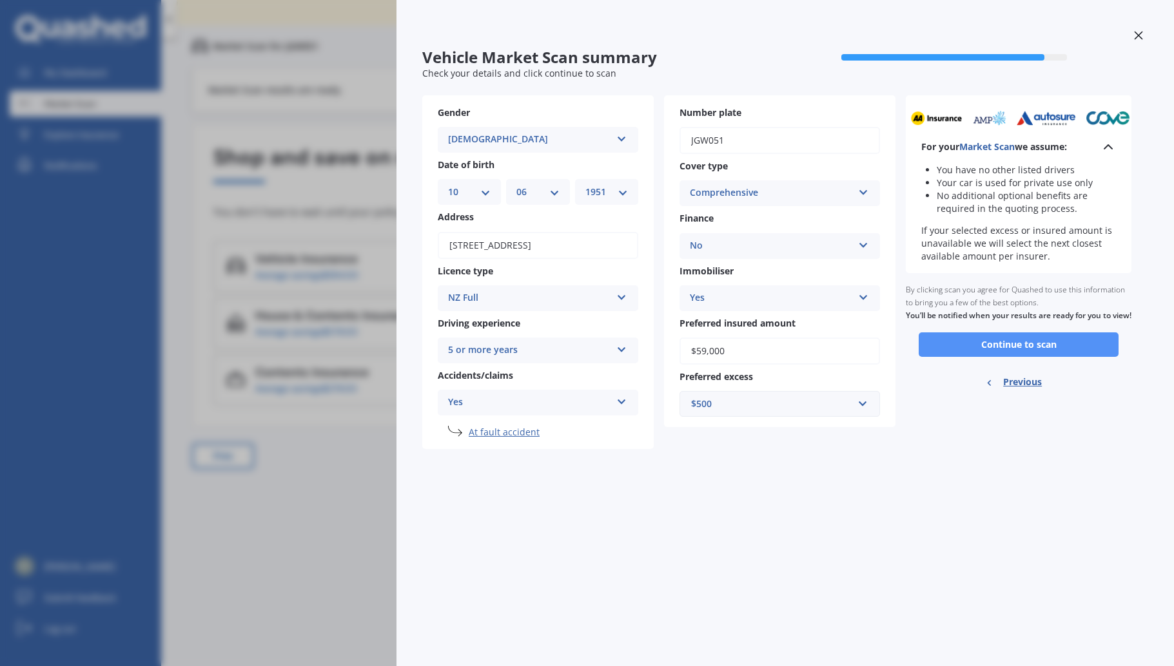
click at [1024, 347] on button "Continue to scan" at bounding box center [1018, 345] width 200 height 24
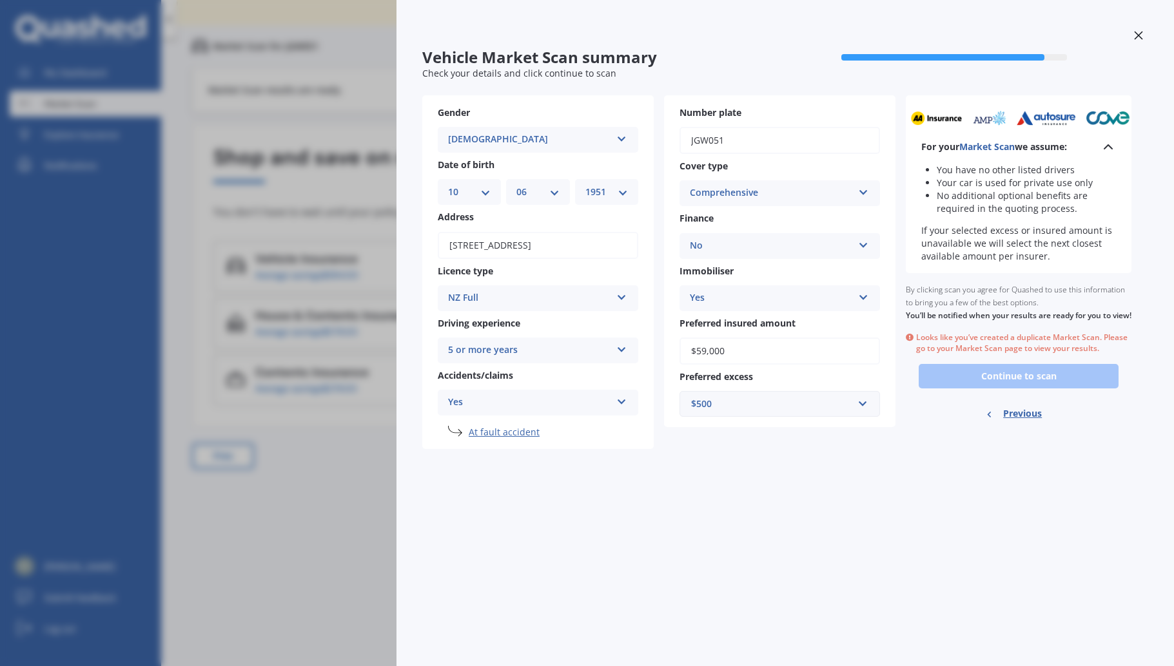
click at [1035, 295] on div "By clicking scan you agree for Quashed to use this information to bring you a f…" at bounding box center [1019, 302] width 226 height 59
click at [1025, 416] on span "Previous" at bounding box center [1022, 413] width 39 height 19
select select "MINI"
select select "COUNTRYMAN"
select select "HYBRID"
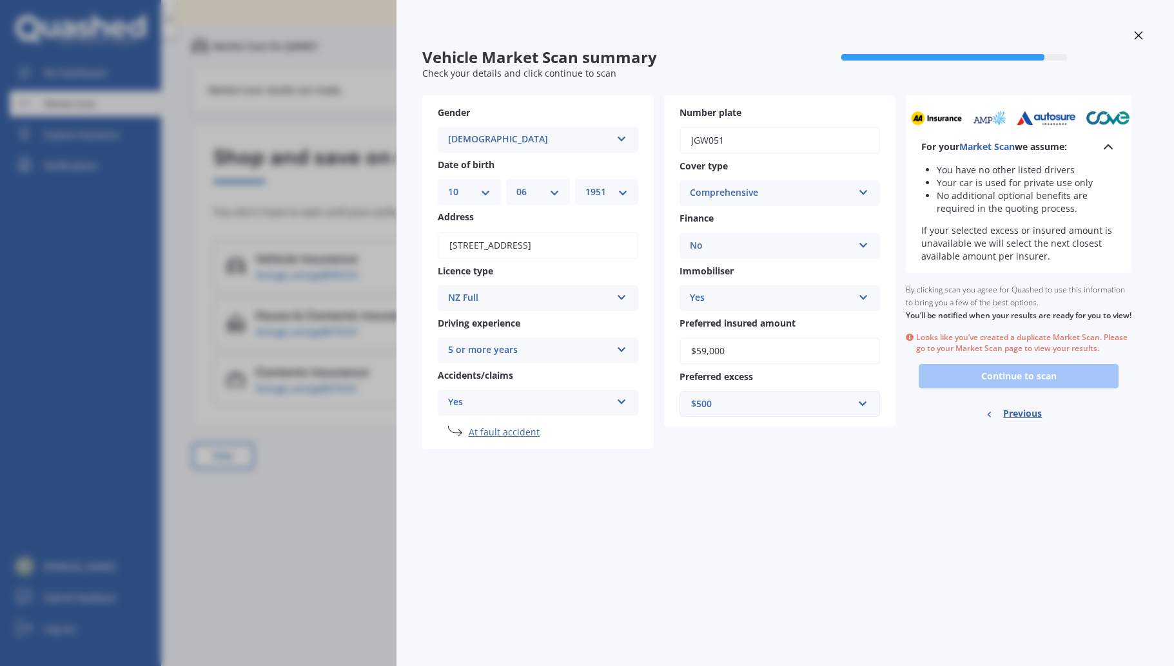
select select "10"
select select "06"
select select "1951"
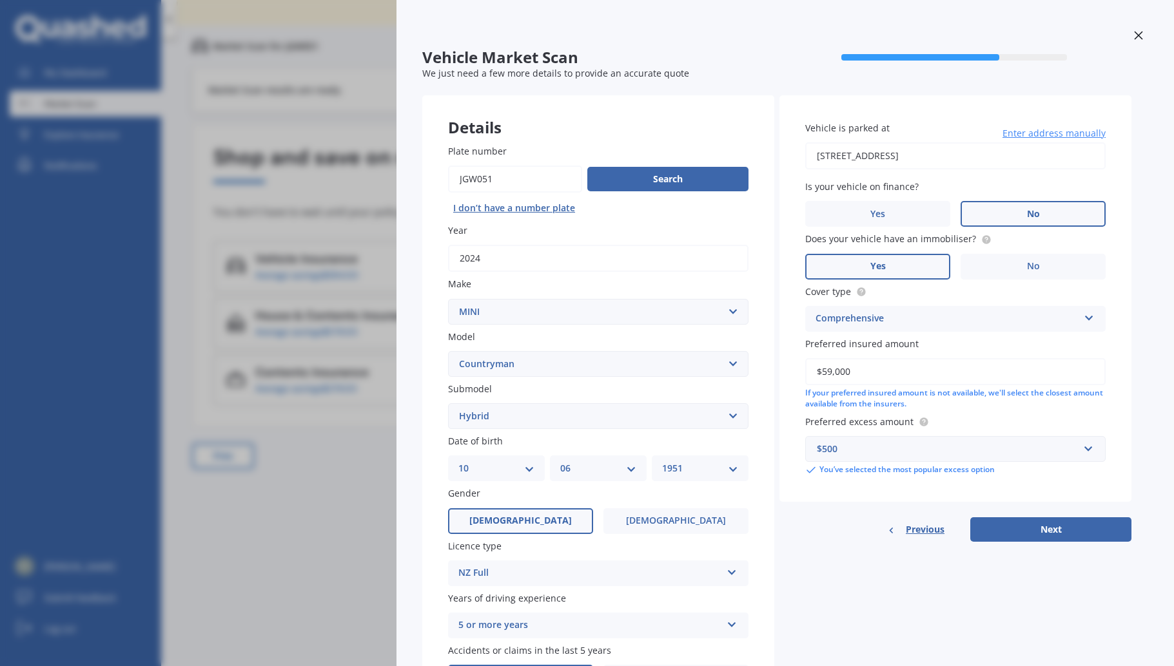
click at [300, 199] on div "Vehicle Market Scan 70 % We just need a few more details to provide an accurate…" at bounding box center [587, 333] width 1174 height 666
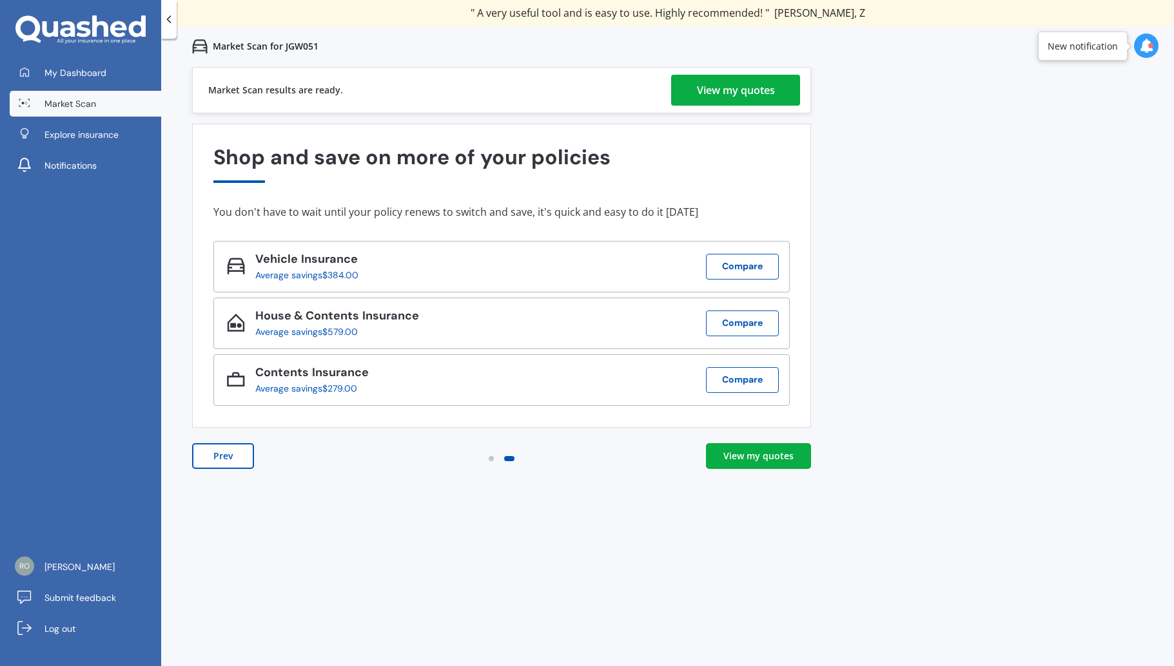
click at [746, 92] on div "View my quotes" at bounding box center [736, 90] width 78 height 31
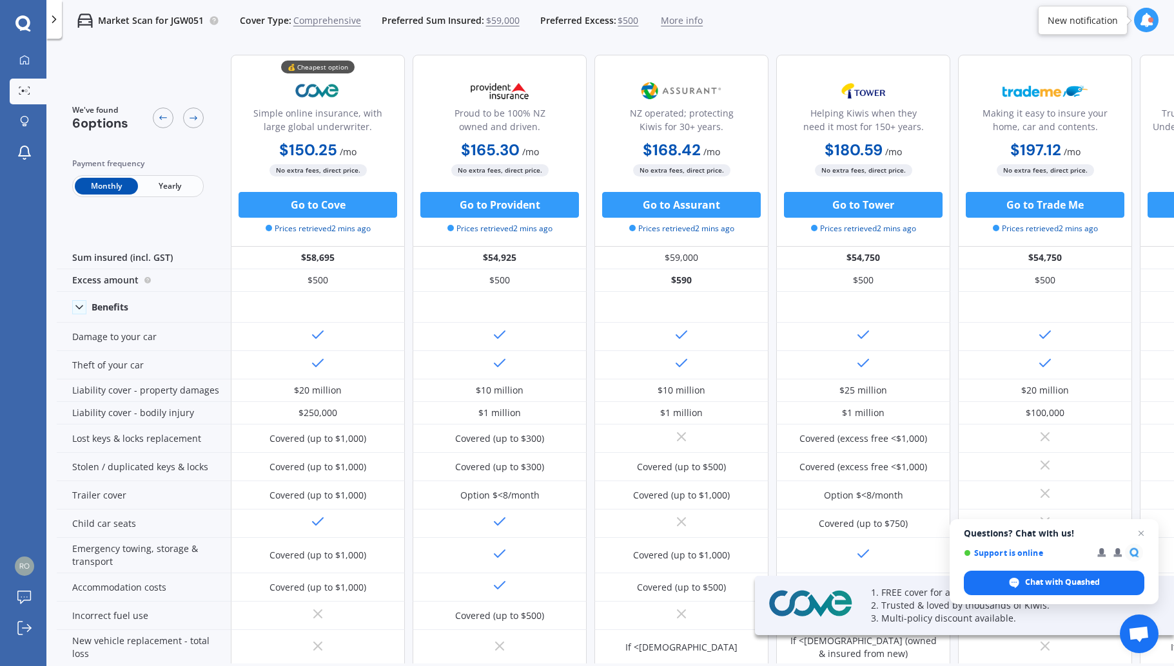
click at [184, 181] on span "Yearly" at bounding box center [169, 186] width 63 height 17
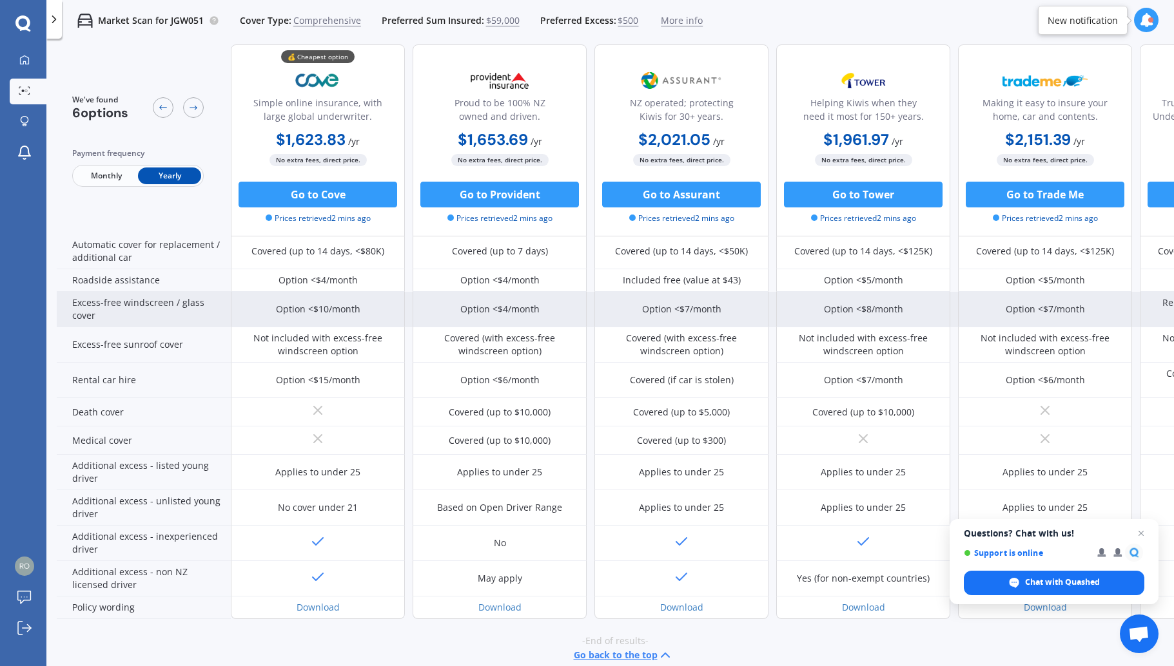
scroll to position [431, 0]
